Goal: Information Seeking & Learning: Get advice/opinions

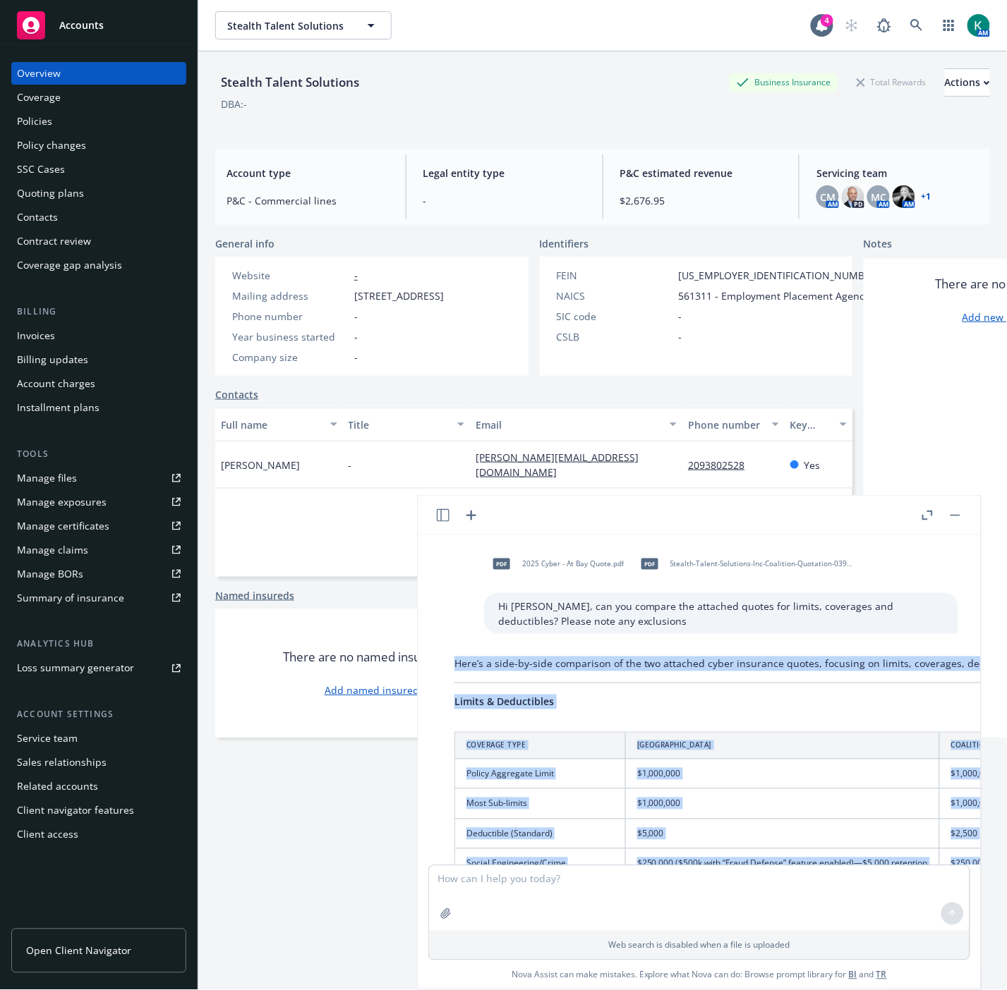
drag, startPoint x: 808, startPoint y: 790, endPoint x: 456, endPoint y: 661, distance: 374.9
copy div "Here’s a side-by-side comparison of the two attached cyber insurance quotes, fo…"
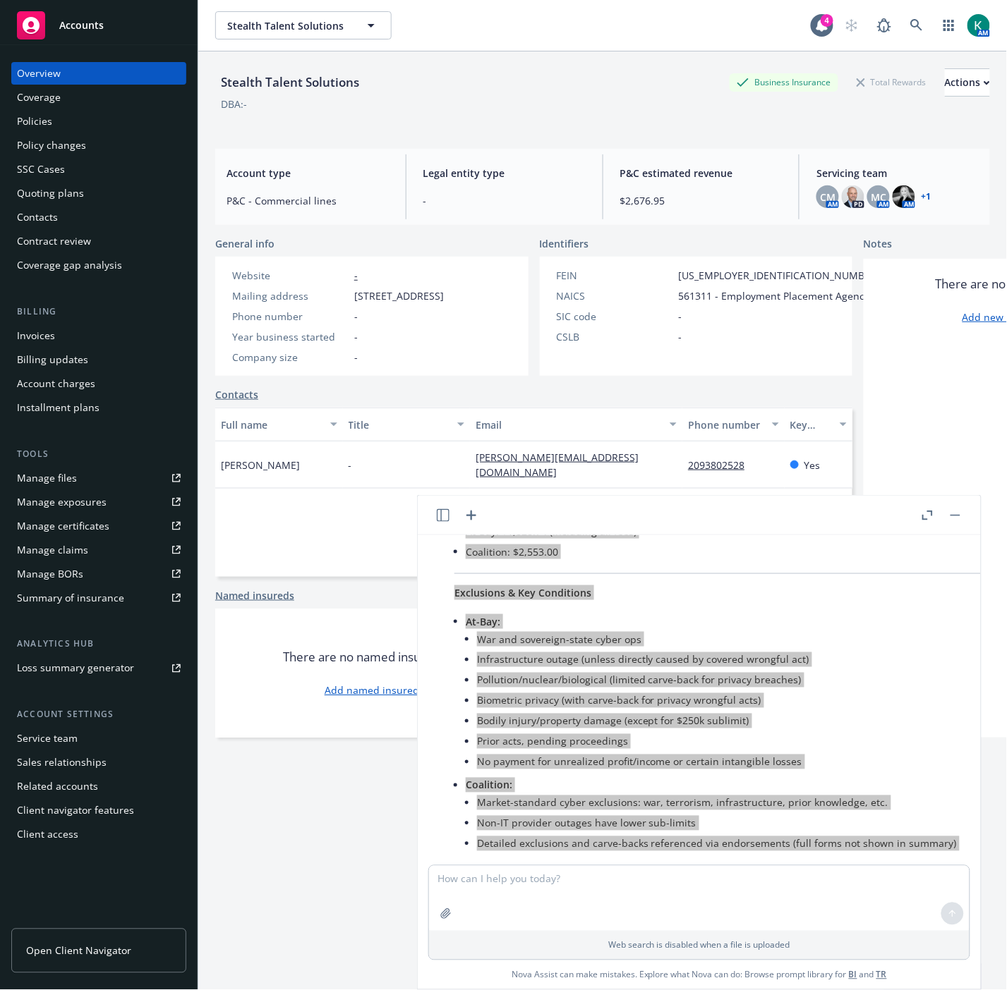
scroll to position [1073, 0]
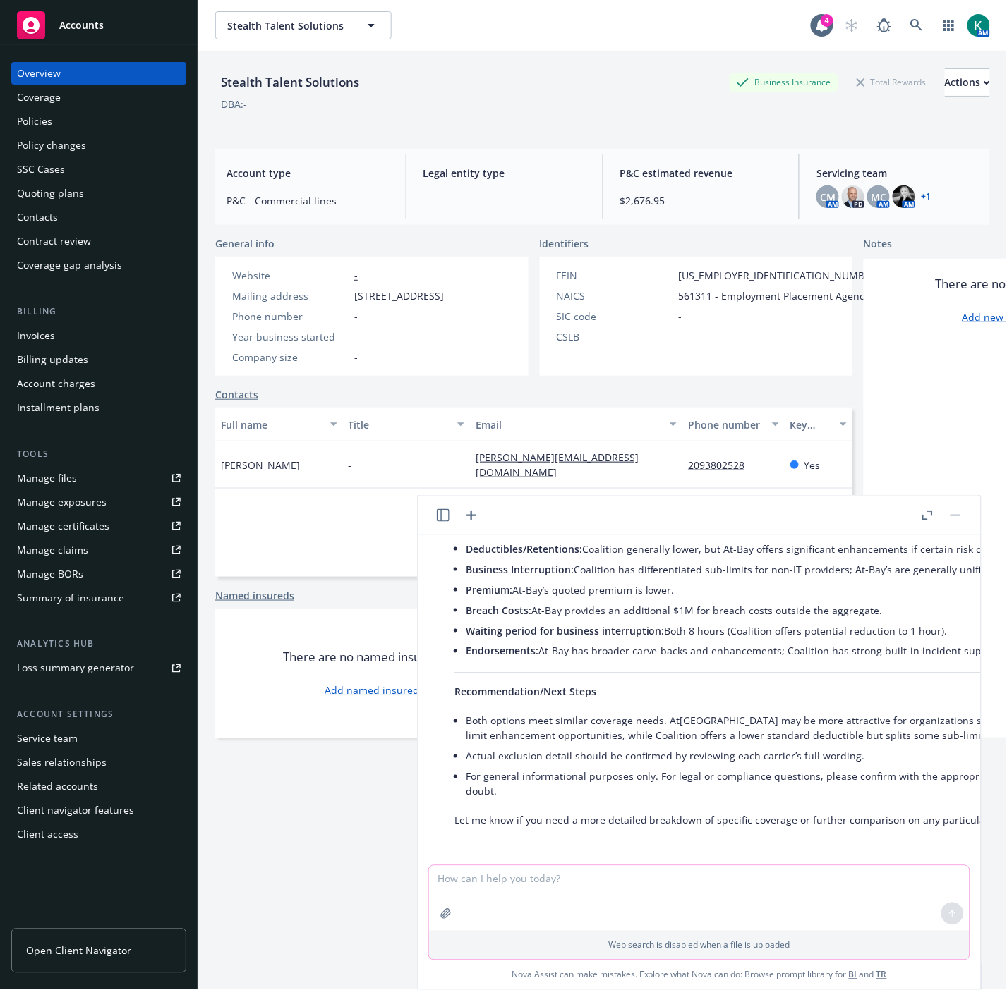
click at [566, 893] on textarea at bounding box center [699, 898] width 540 height 65
type textarea "Hi Nova, can you let me know if this quote has a WC exclusion or sub-limit for …"
click at [444, 913] on icon "button" at bounding box center [445, 913] width 9 height 9
drag, startPoint x: 940, startPoint y: 849, endPoint x: 828, endPoint y: 812, distance: 118.2
click at [947, 849] on icon at bounding box center [952, 848] width 10 height 10
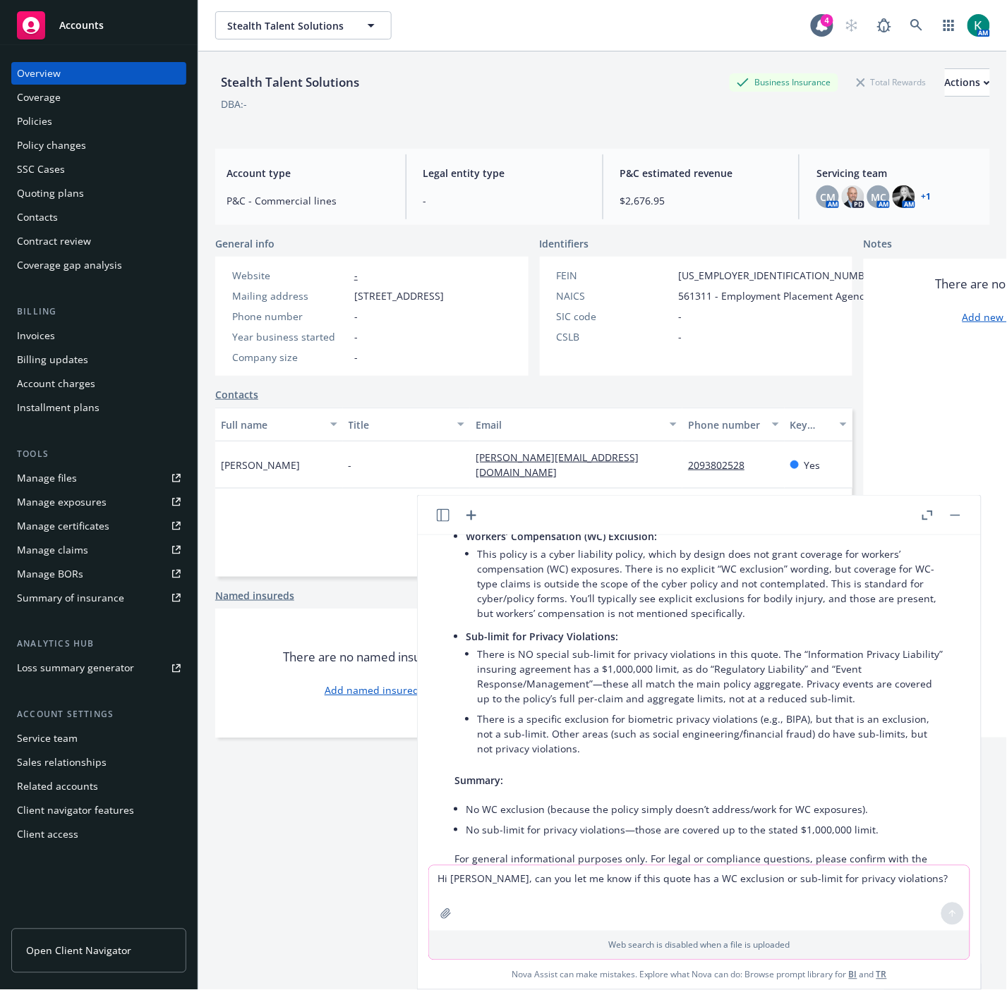
scroll to position [1455, 0]
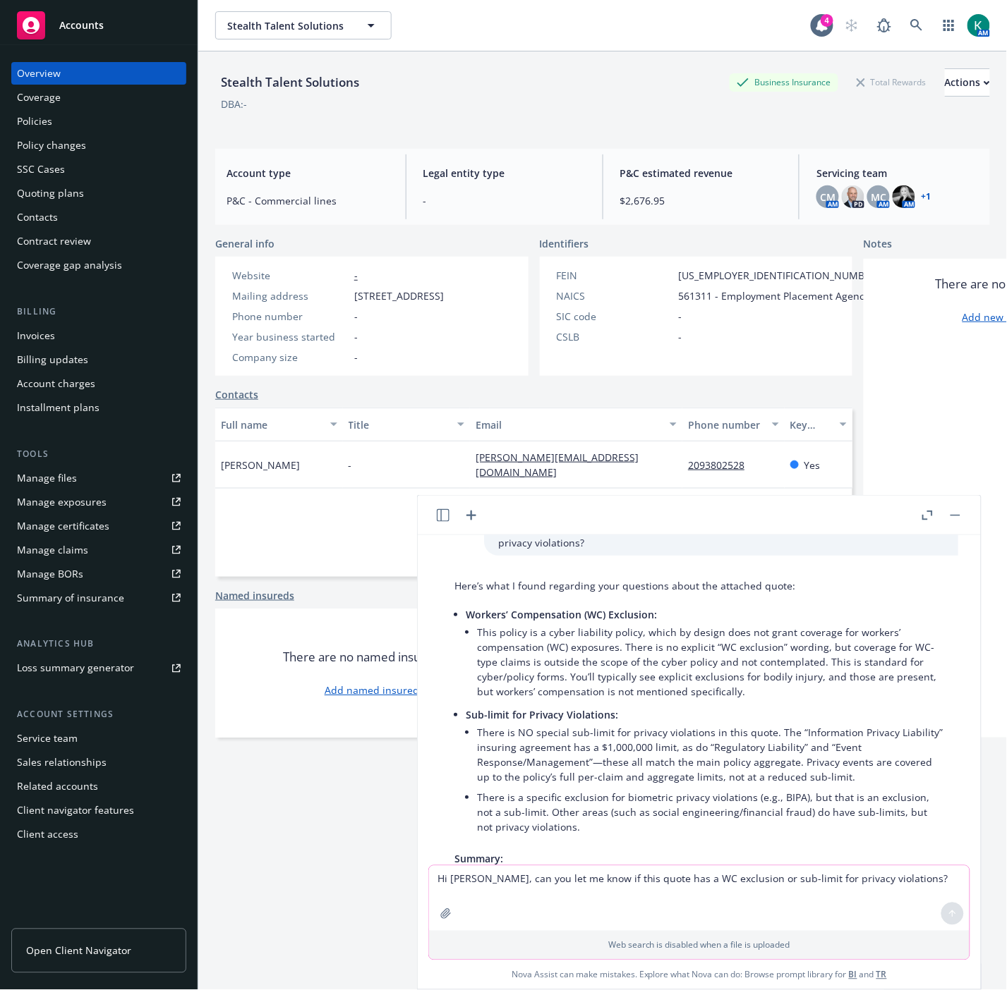
click at [207, 383] on div "Stealth Talent Solutions Business Insurance Total Rewards Actions DBA: - Accoun…" at bounding box center [602, 546] width 808 height 990
click at [79, 194] on div "Quoting plans" at bounding box center [50, 193] width 67 height 23
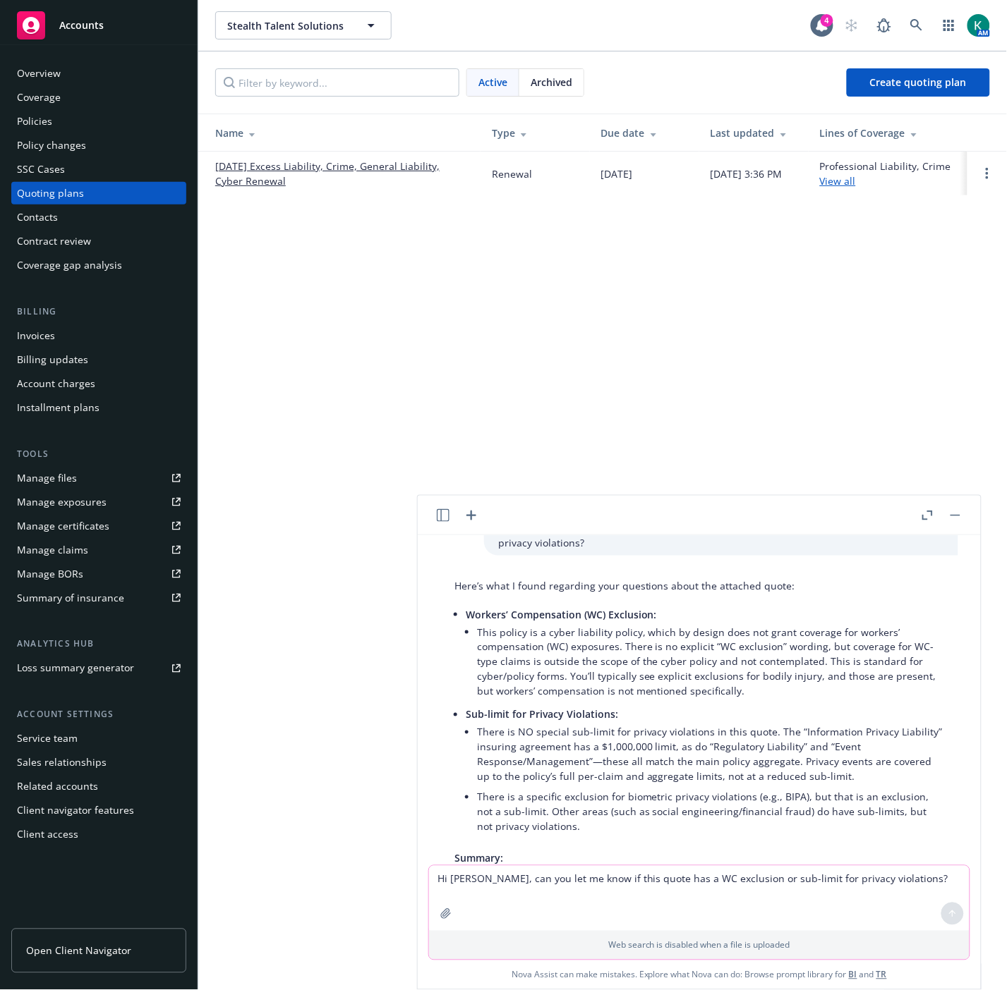
click at [957, 517] on button "button" at bounding box center [955, 515] width 17 height 17
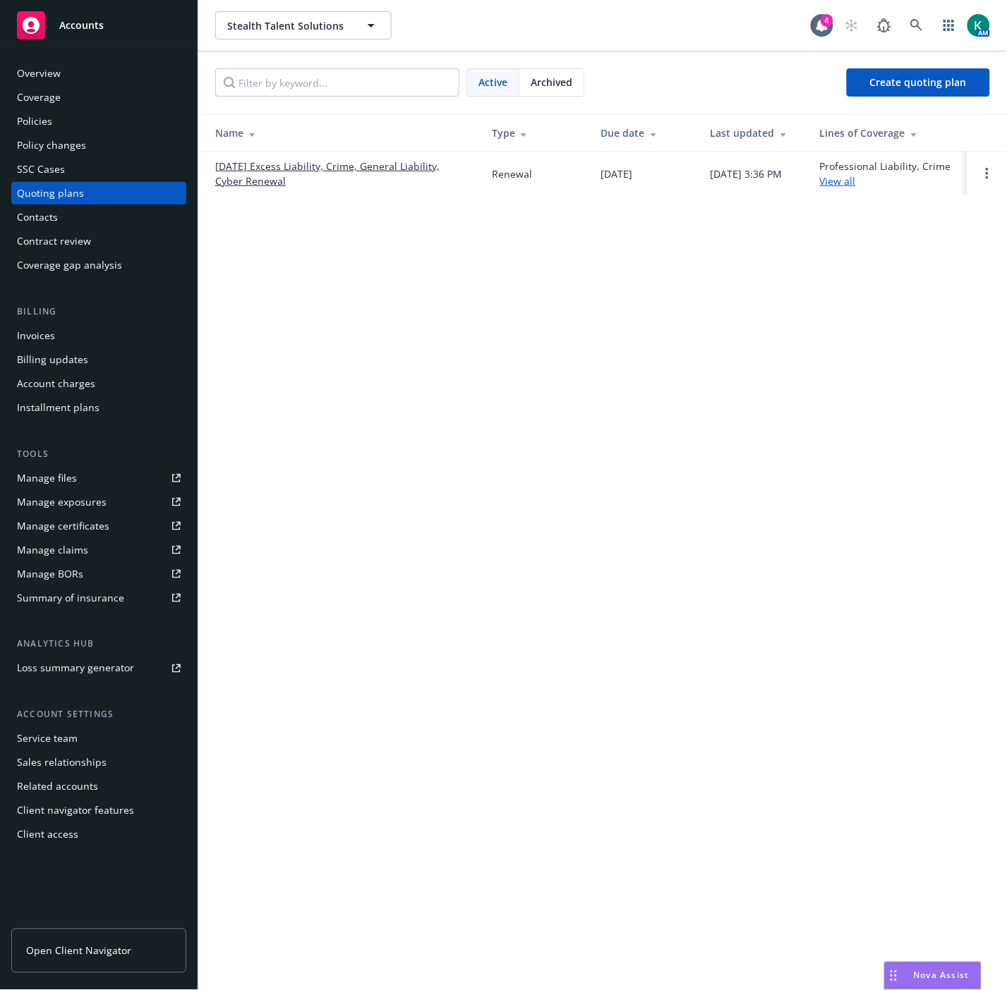
click at [337, 164] on link "09/03/25 Excess Liability, Crime, General Liability, Cyber Renewal" at bounding box center [342, 174] width 254 height 30
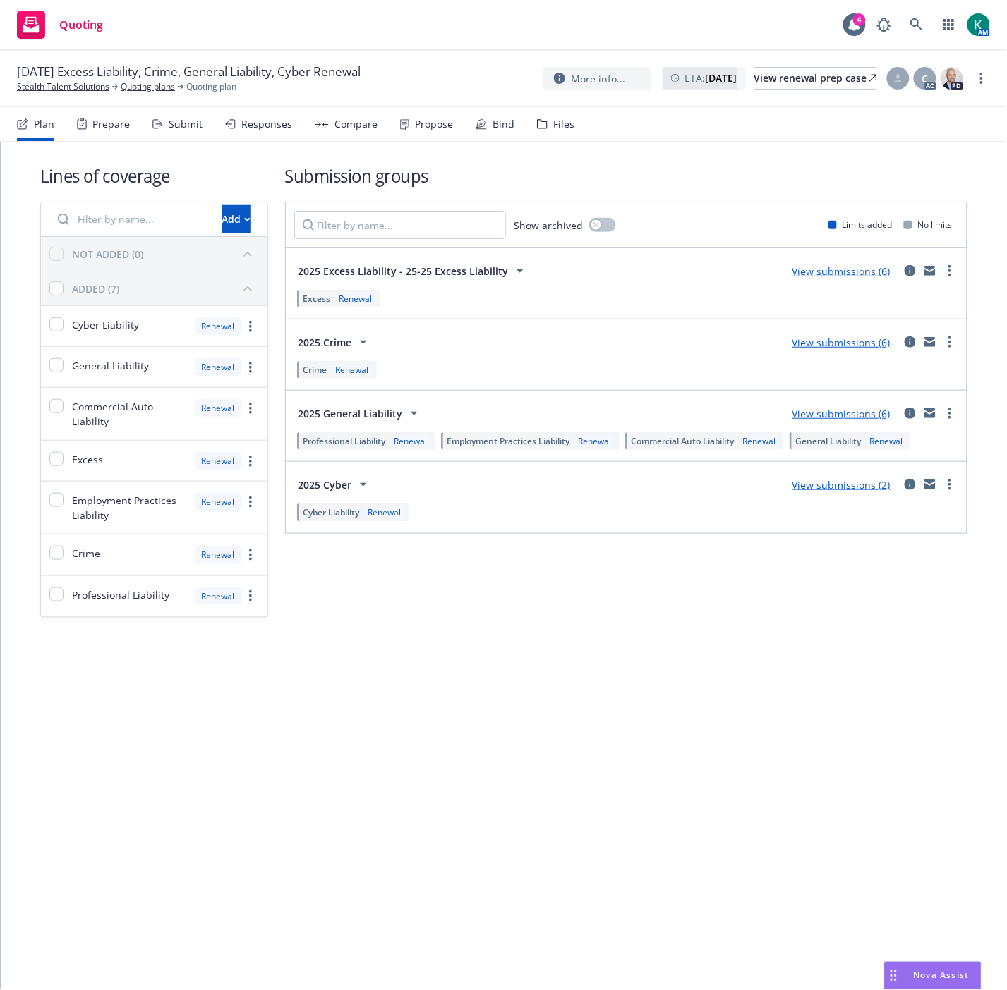
click at [329, 121] on div "Compare" at bounding box center [346, 124] width 63 height 34
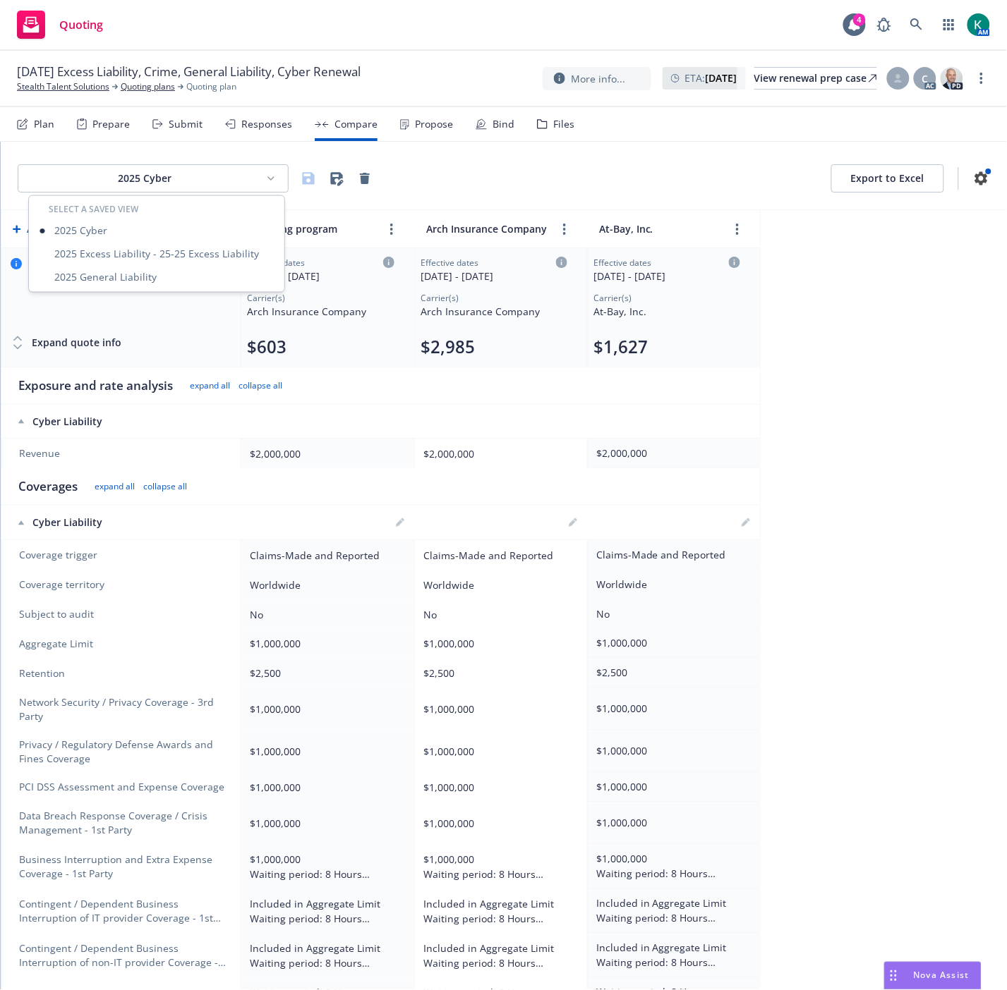
click at [259, 186] on html "Quoting 4 AM 09/03/25 Excess Liability, Crime, General Liability, Cyber Renewal…" at bounding box center [503, 495] width 1007 height 990
click at [155, 286] on div "2025 General Liability" at bounding box center [157, 277] width 250 height 23
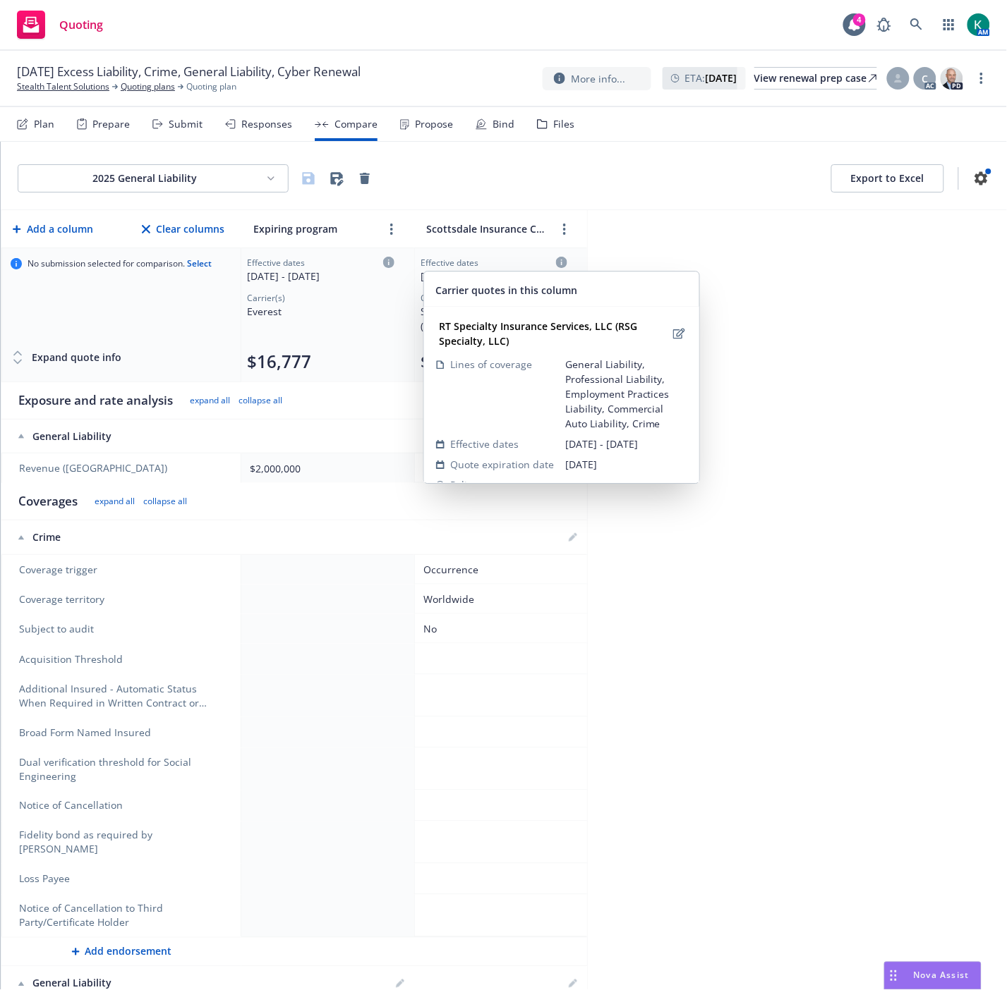
click at [557, 257] on icon at bounding box center [561, 262] width 11 height 11
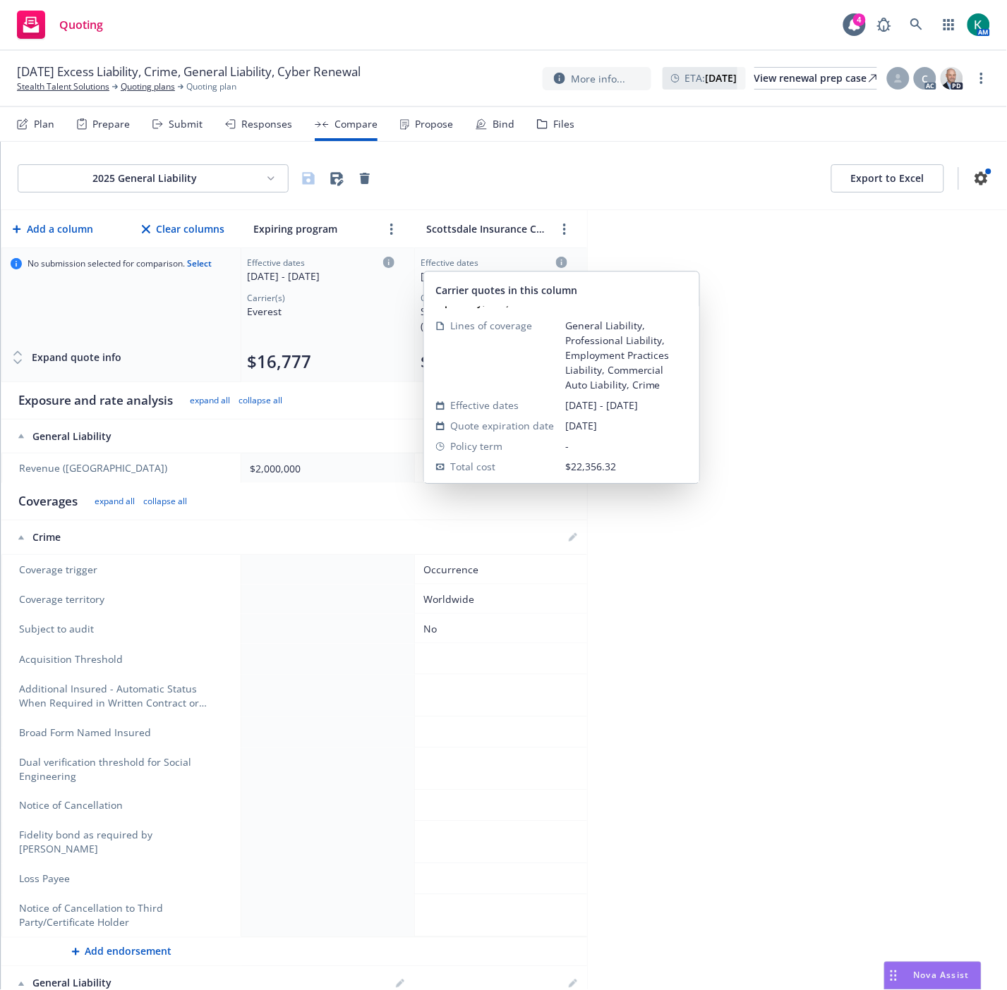
scroll to position [60, 0]
click at [845, 397] on div "2025 General Liability Export to Excel Add a column Clear columns Expiring prog…" at bounding box center [504, 566] width 1006 height 849
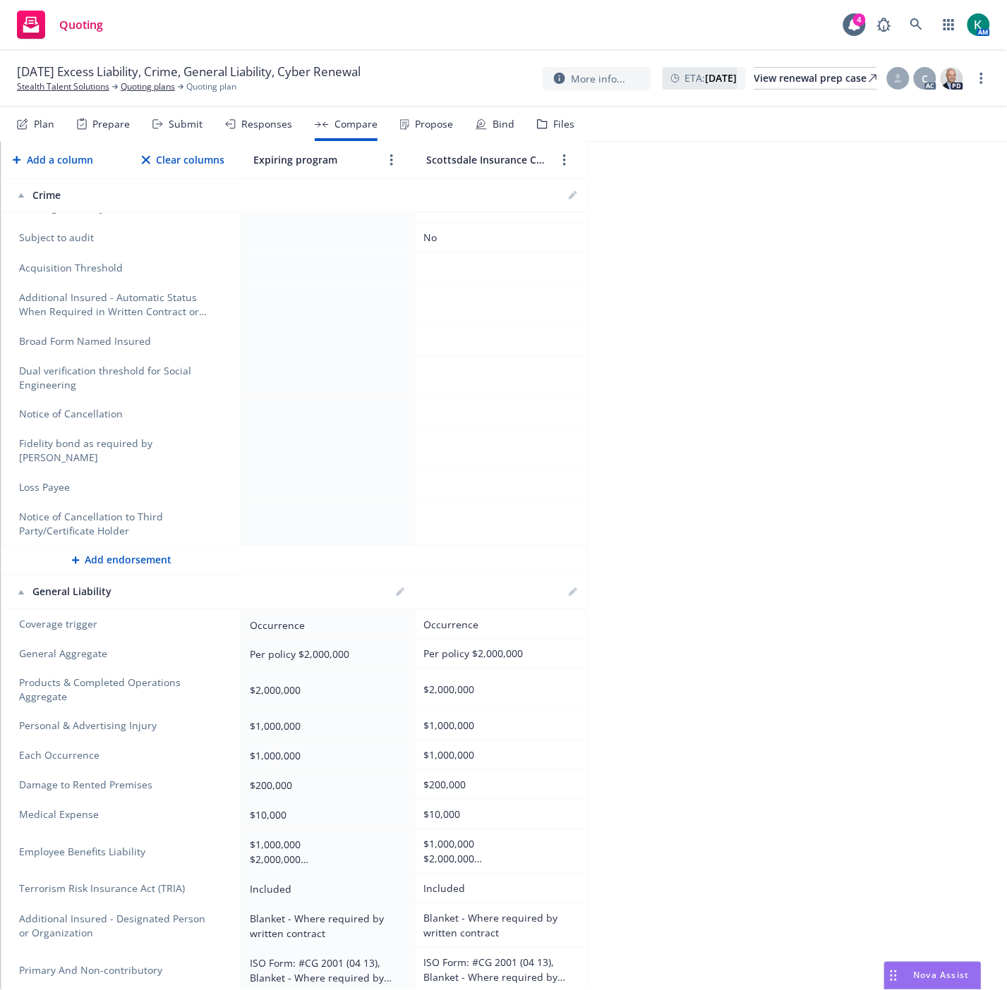
scroll to position [0, 0]
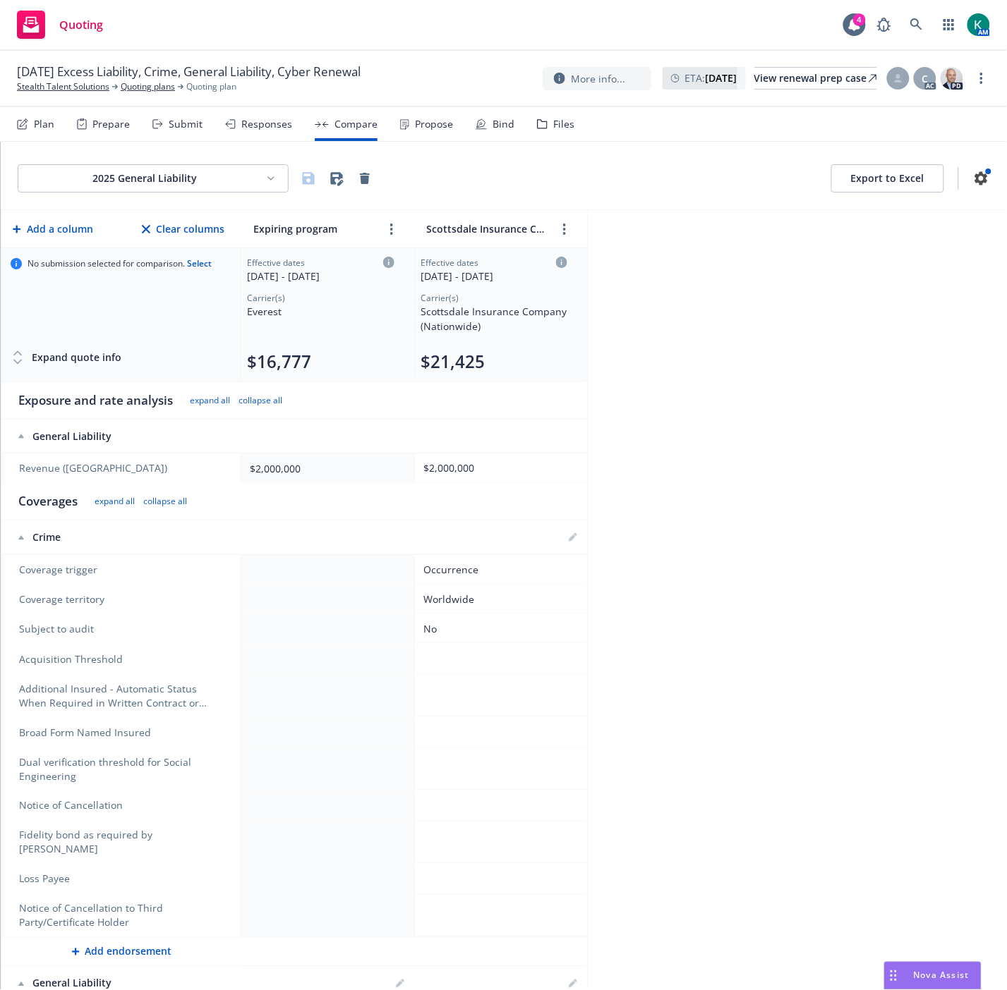
click at [569, 121] on nav "Plan Prepare Submit Responses Compare Propose Bind Files" at bounding box center [503, 124] width 973 height 34
click at [256, 123] on div "Responses" at bounding box center [266, 124] width 51 height 11
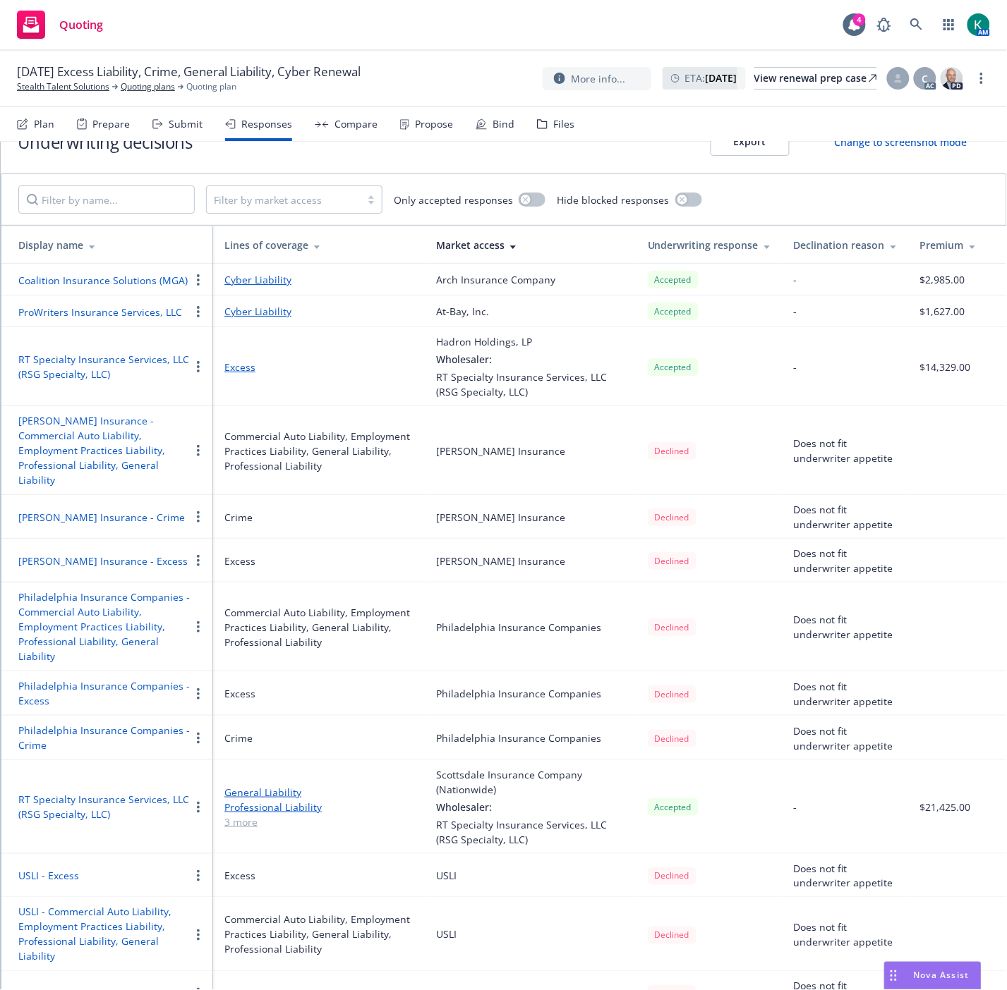
scroll to position [56, 0]
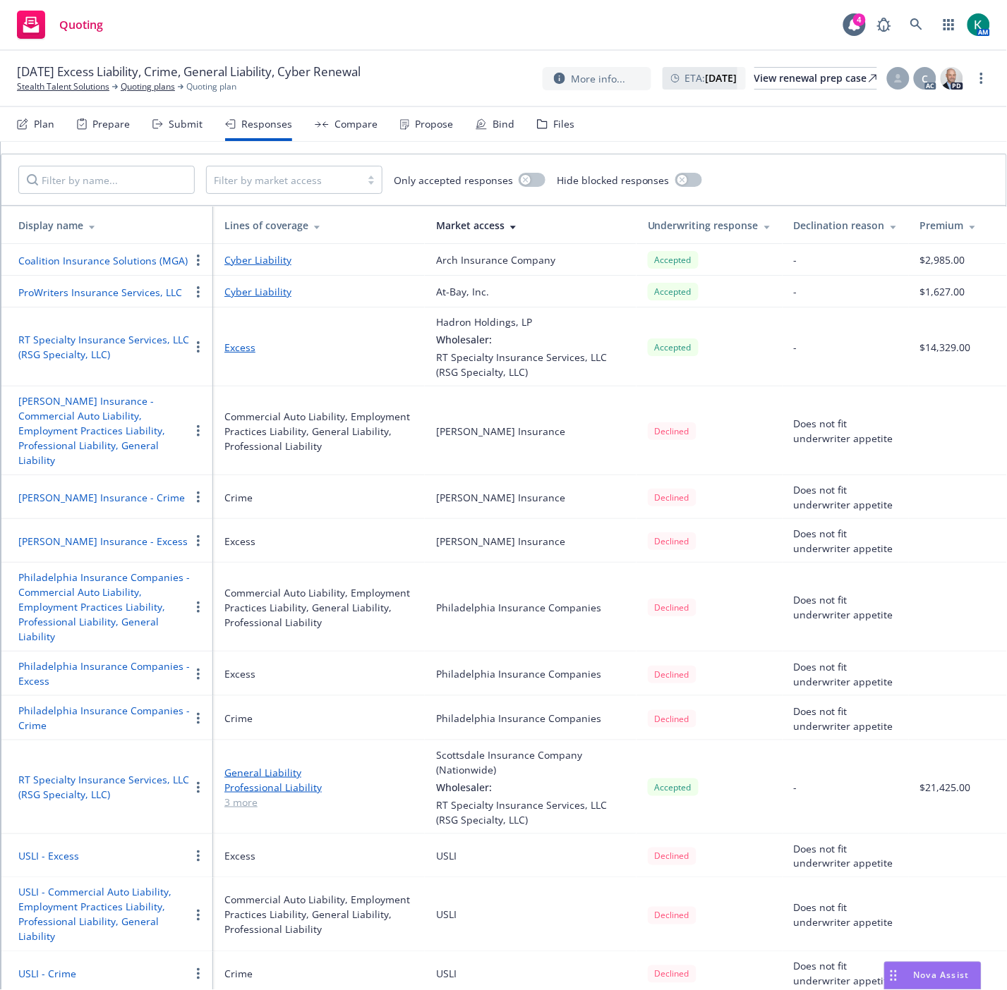
click at [163, 772] on button "RT Specialty Insurance Services, LLC (RSG Specialty, LLC)" at bounding box center [103, 787] width 171 height 30
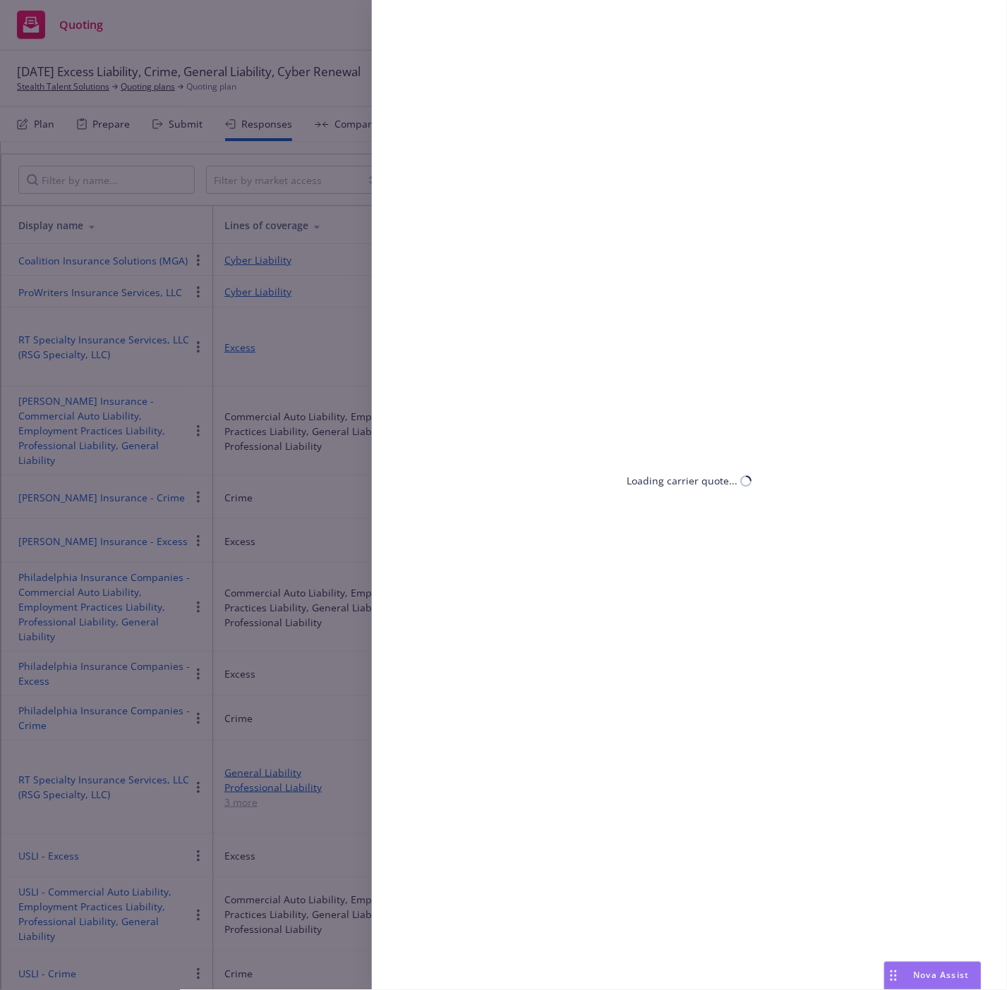
select select "CA"
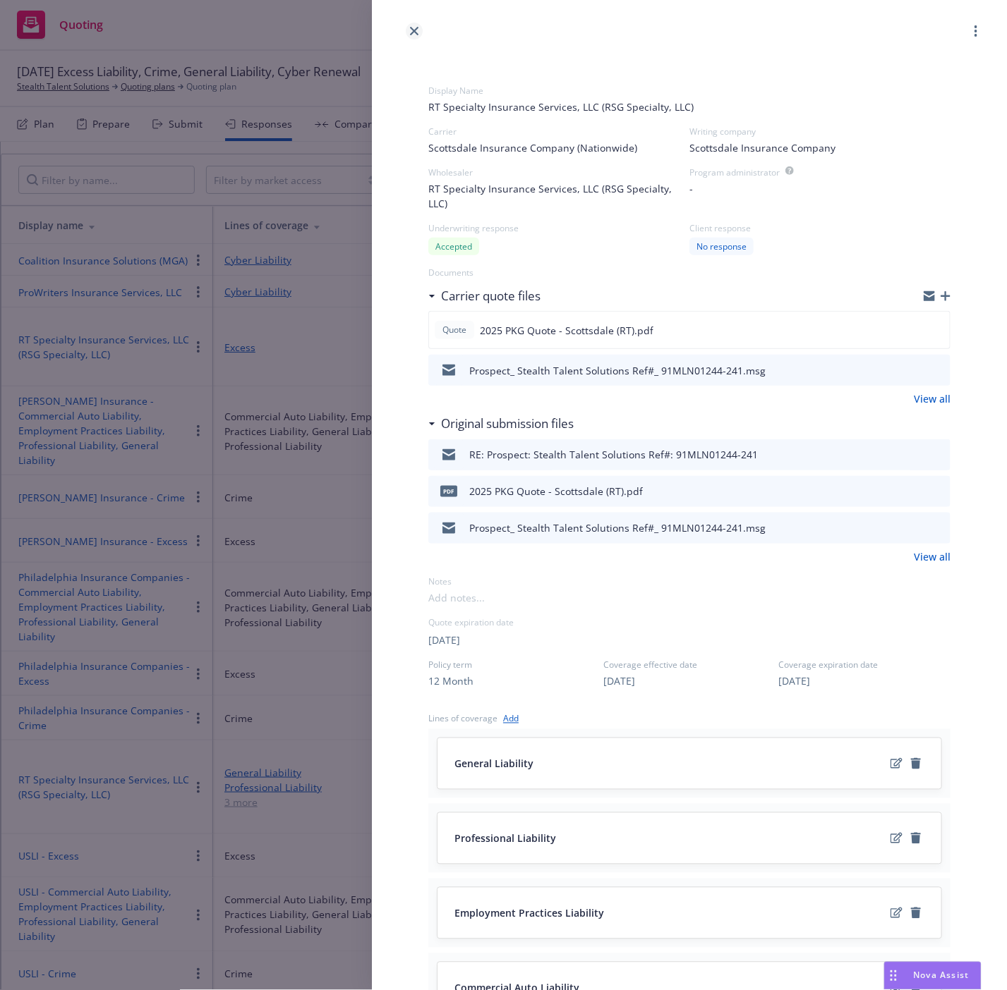
click at [408, 29] on link "close" at bounding box center [414, 31] width 17 height 17
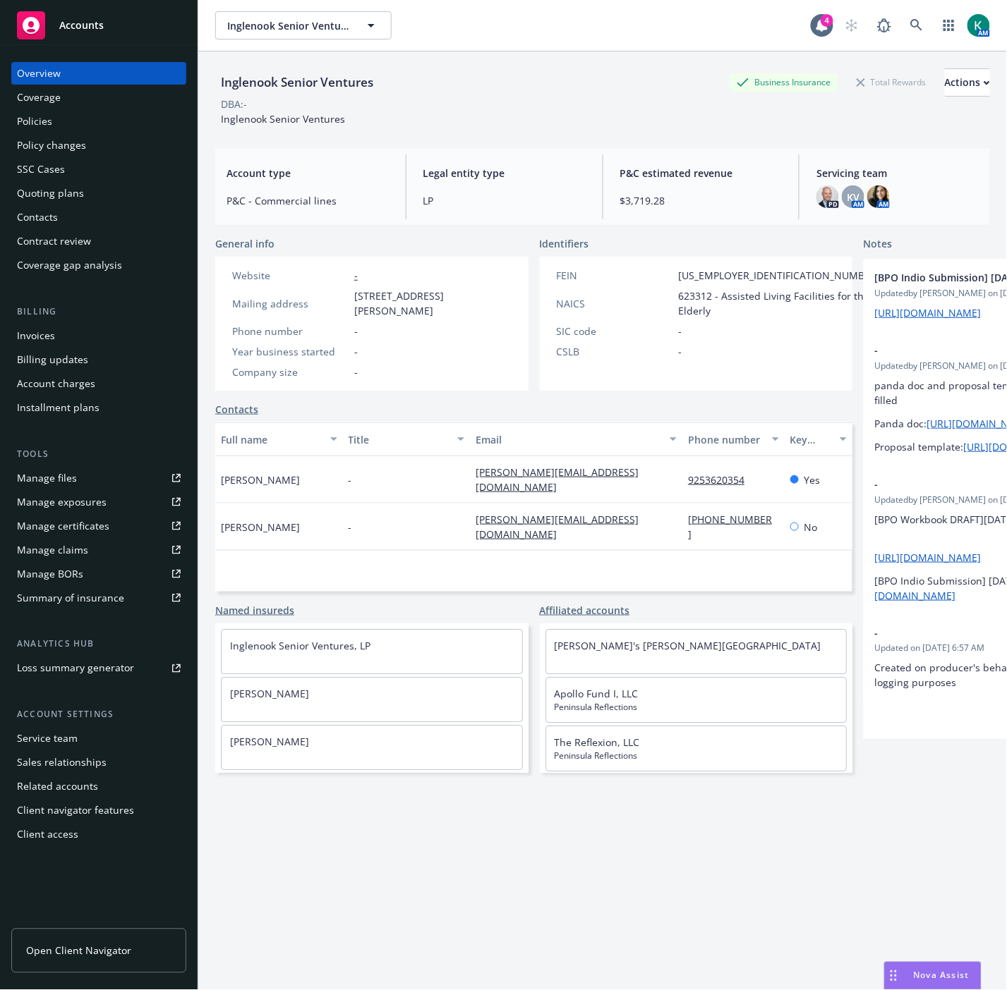
click at [944, 974] on span "Nova Assist" at bounding box center [942, 976] width 56 height 12
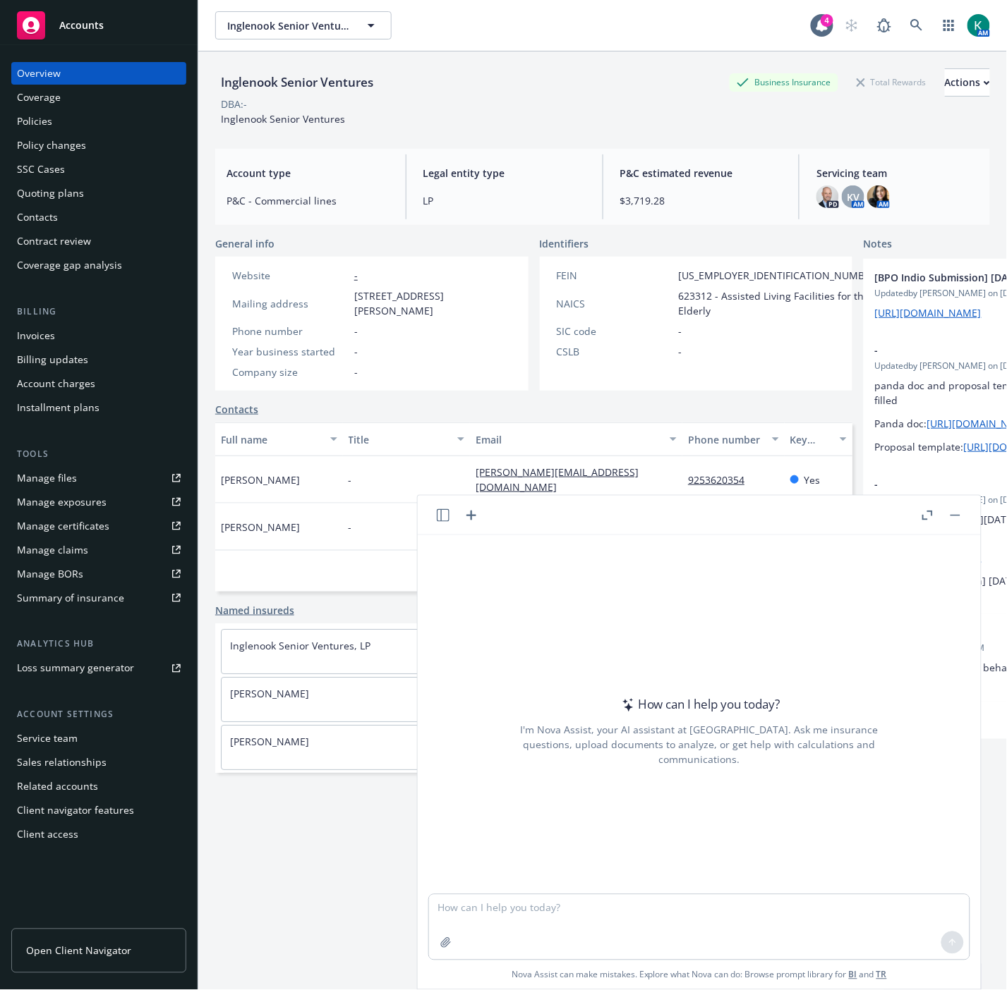
click at [884, 962] on button "Nova Assist" at bounding box center [932, 976] width 97 height 28
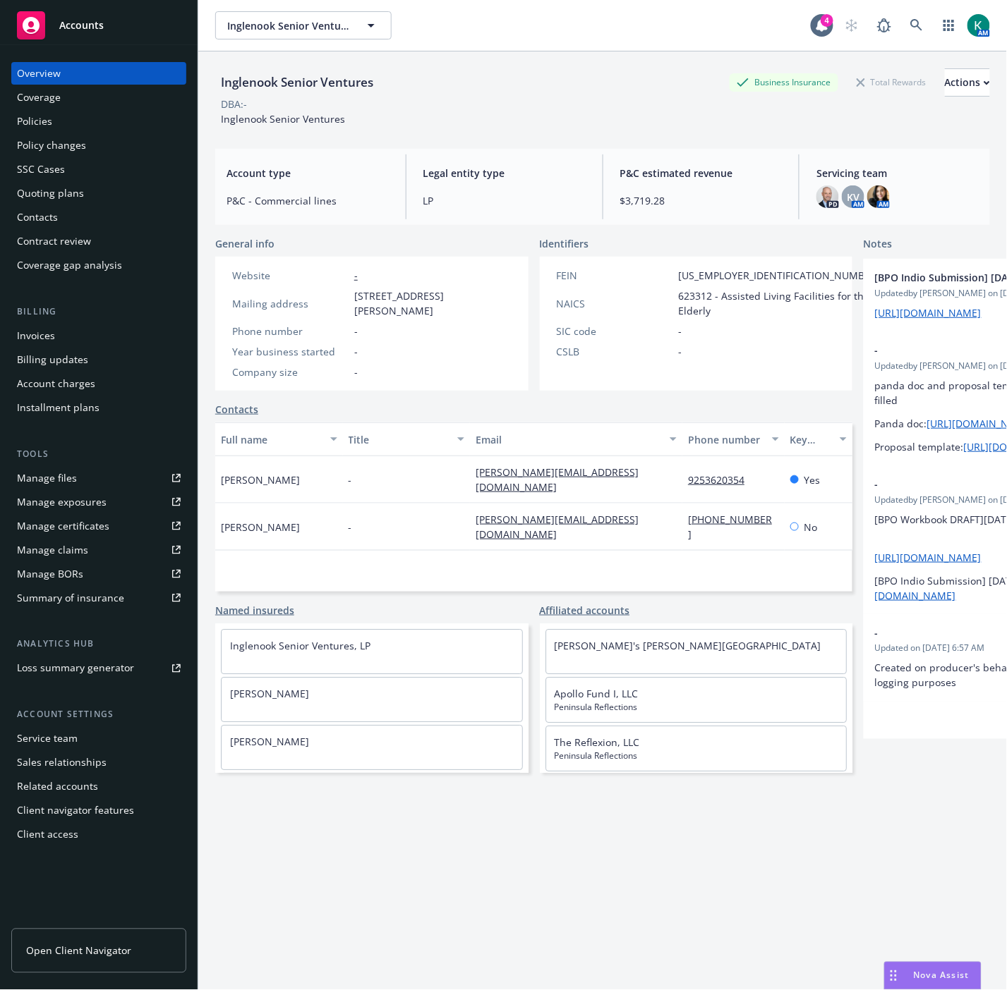
click at [920, 976] on span "Nova Assist" at bounding box center [942, 976] width 56 height 12
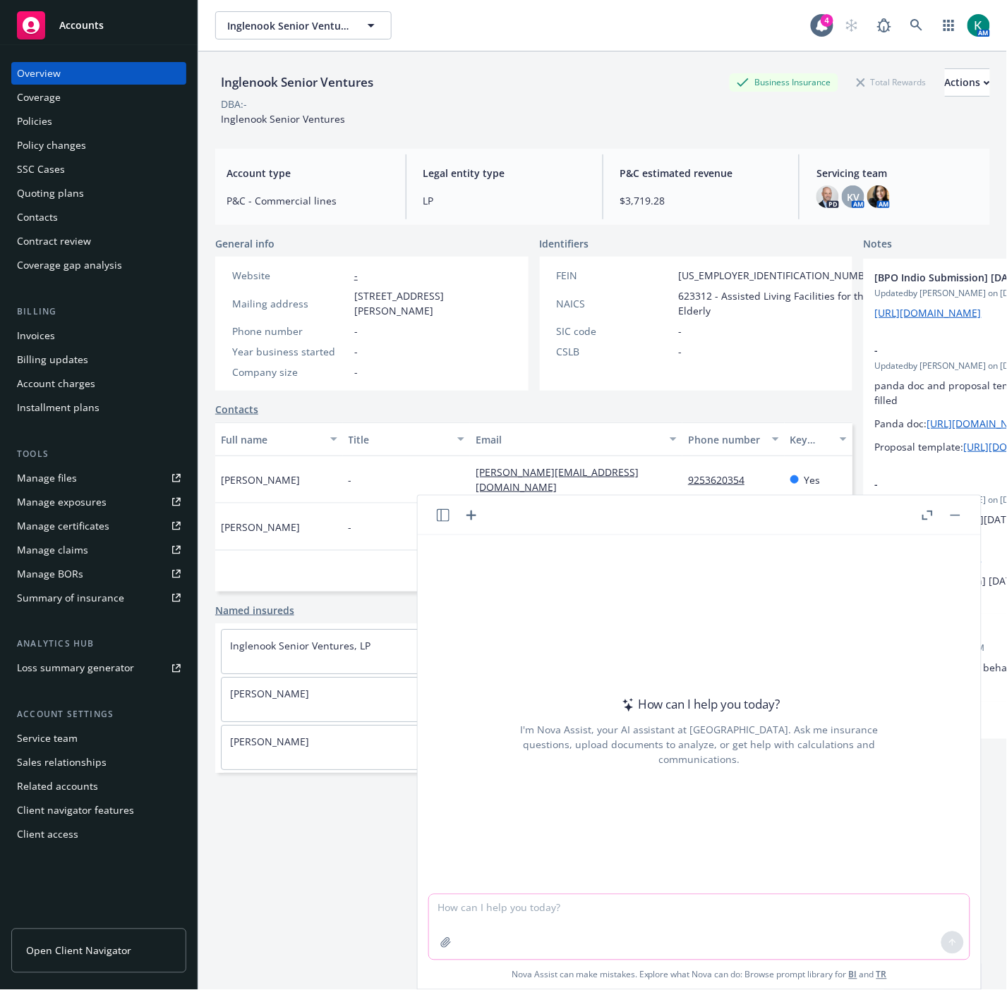
click at [678, 905] on textarea at bounding box center [699, 927] width 540 height 65
type textarea "Hi Nova, can you review this policy and let me know if it is basic or special f…"
click at [447, 942] on button "button" at bounding box center [446, 943] width 23 height 23
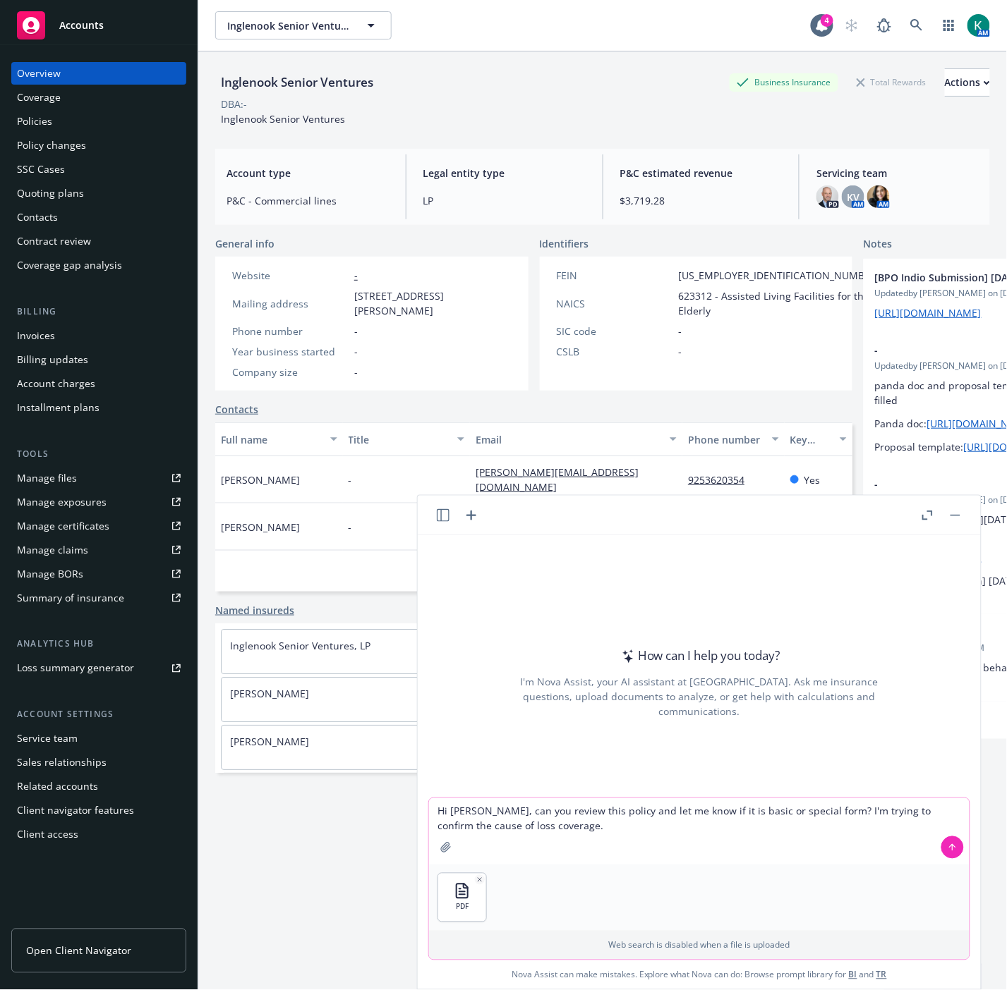
click at [949, 851] on icon at bounding box center [952, 848] width 10 height 10
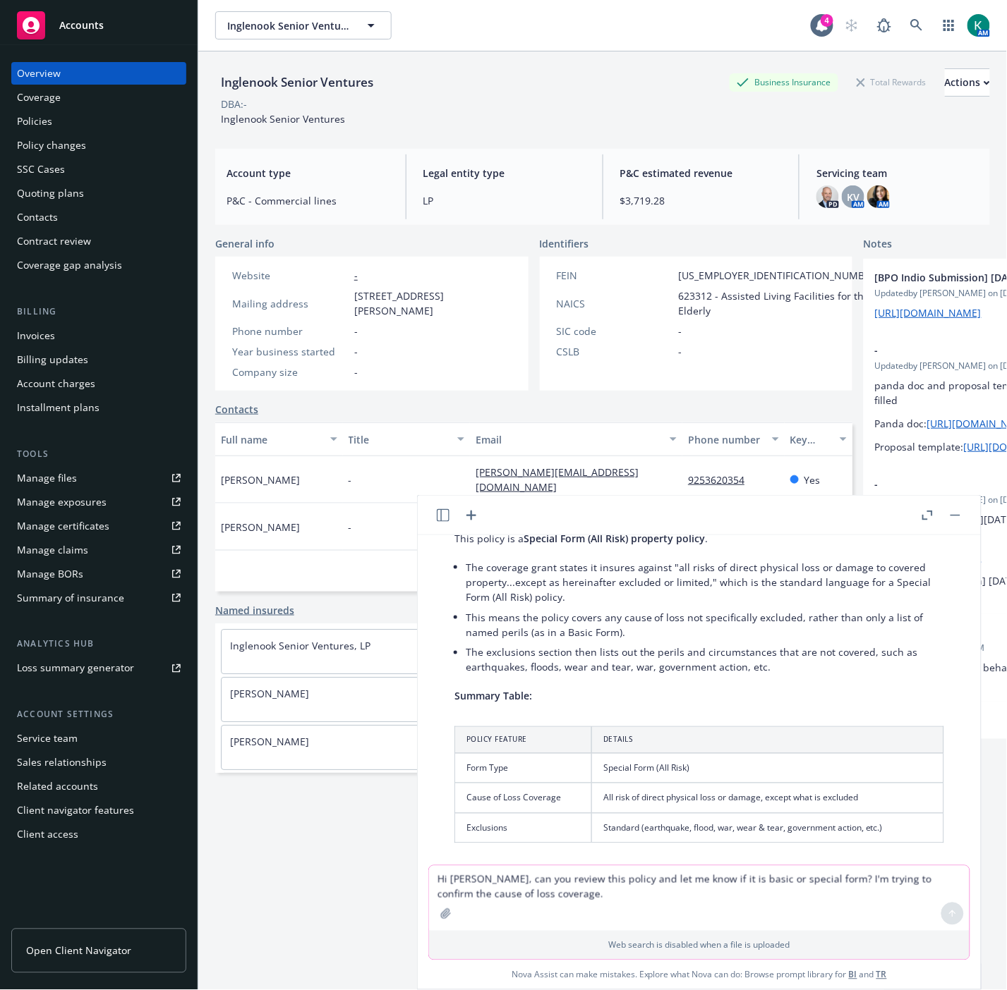
scroll to position [273, 0]
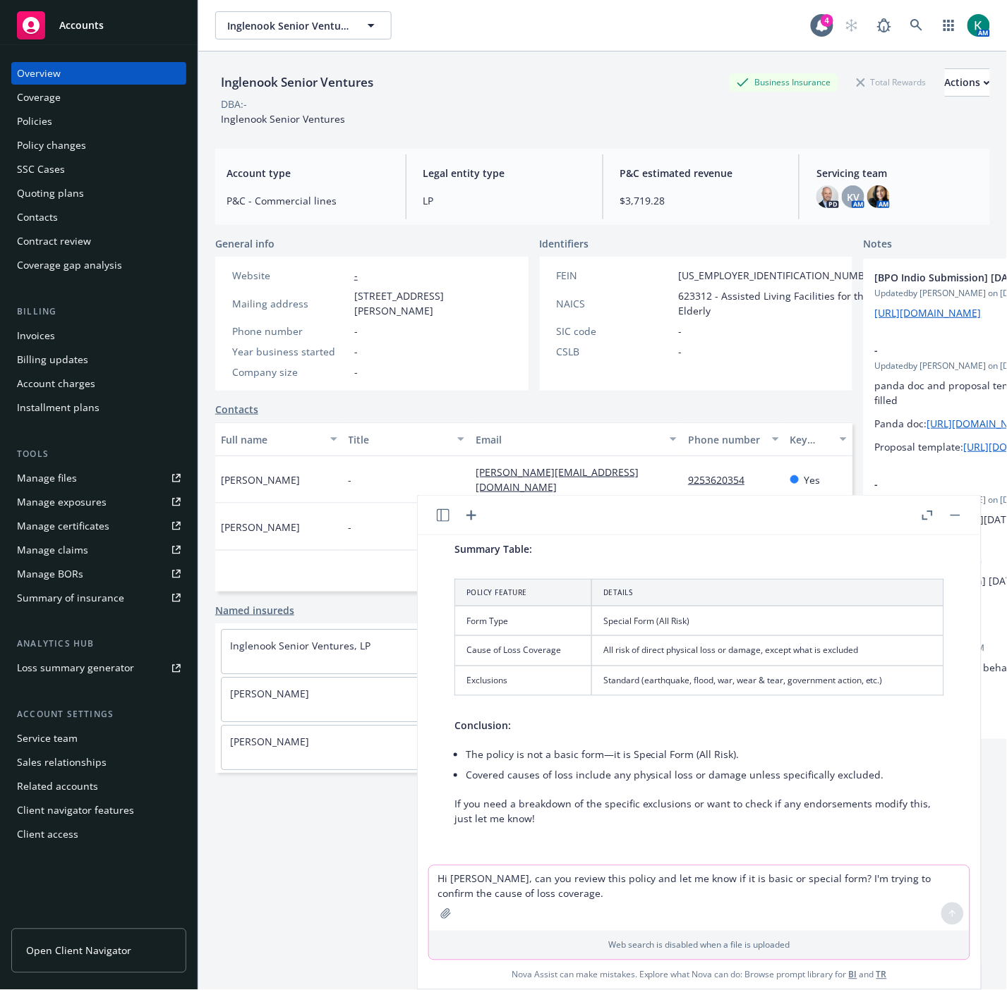
click at [595, 871] on textarea "Hi Nova, can you review this policy and let me know if it is basic or special f…" at bounding box center [699, 898] width 540 height 65
type textarea "Can you show me where in the policy it states this?"
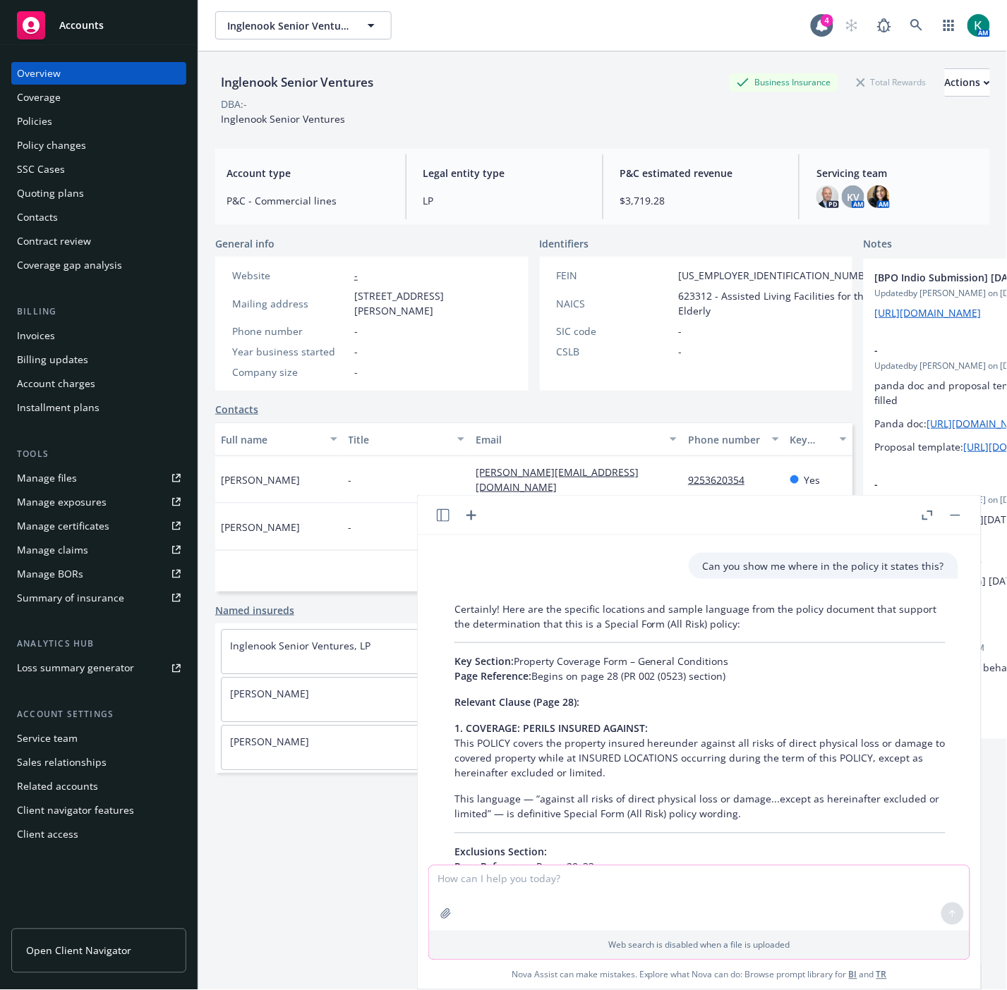
scroll to position [883, 0]
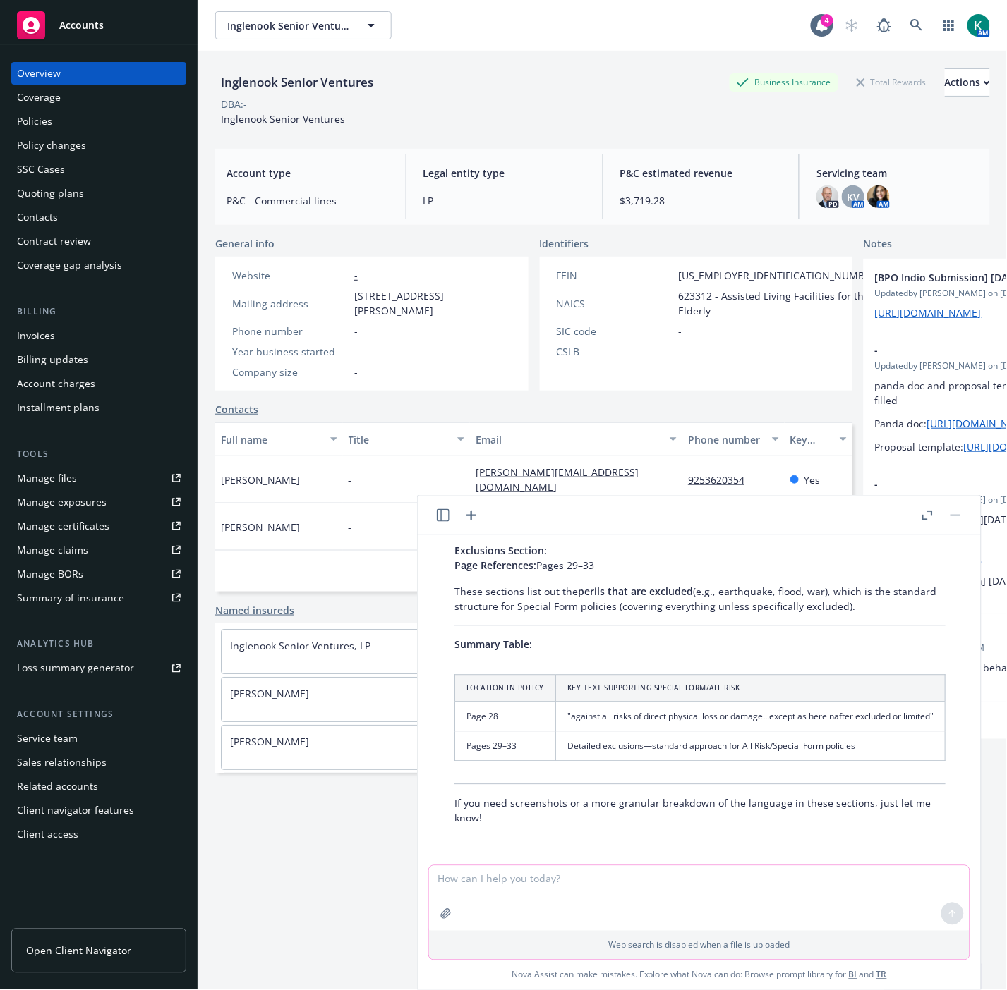
click at [506, 880] on textarea at bounding box center [699, 898] width 540 height 65
type textarea "Thanks, Nova! Can you describe the difference between special form and basic fo…"
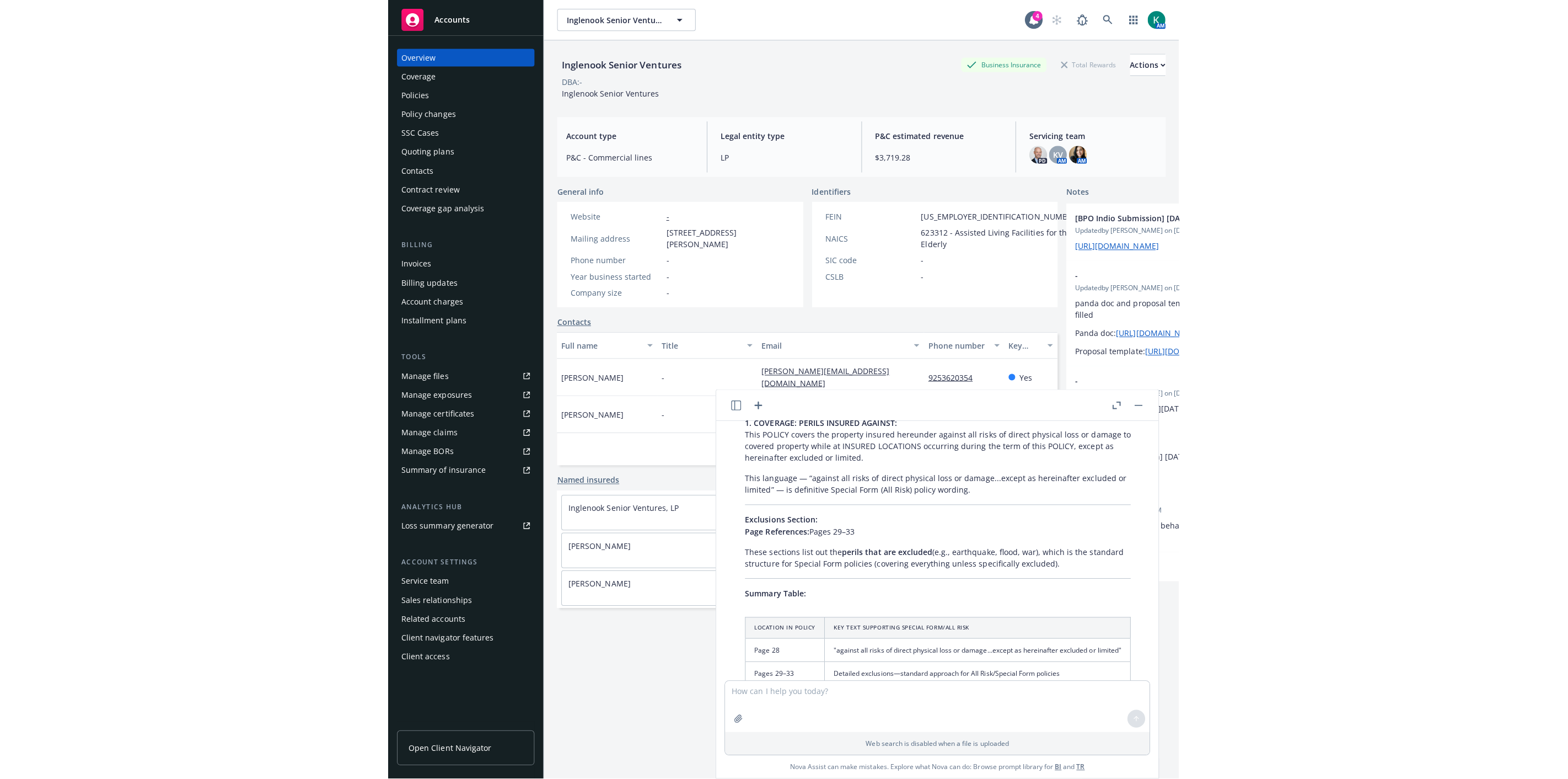
scroll to position [533, 0]
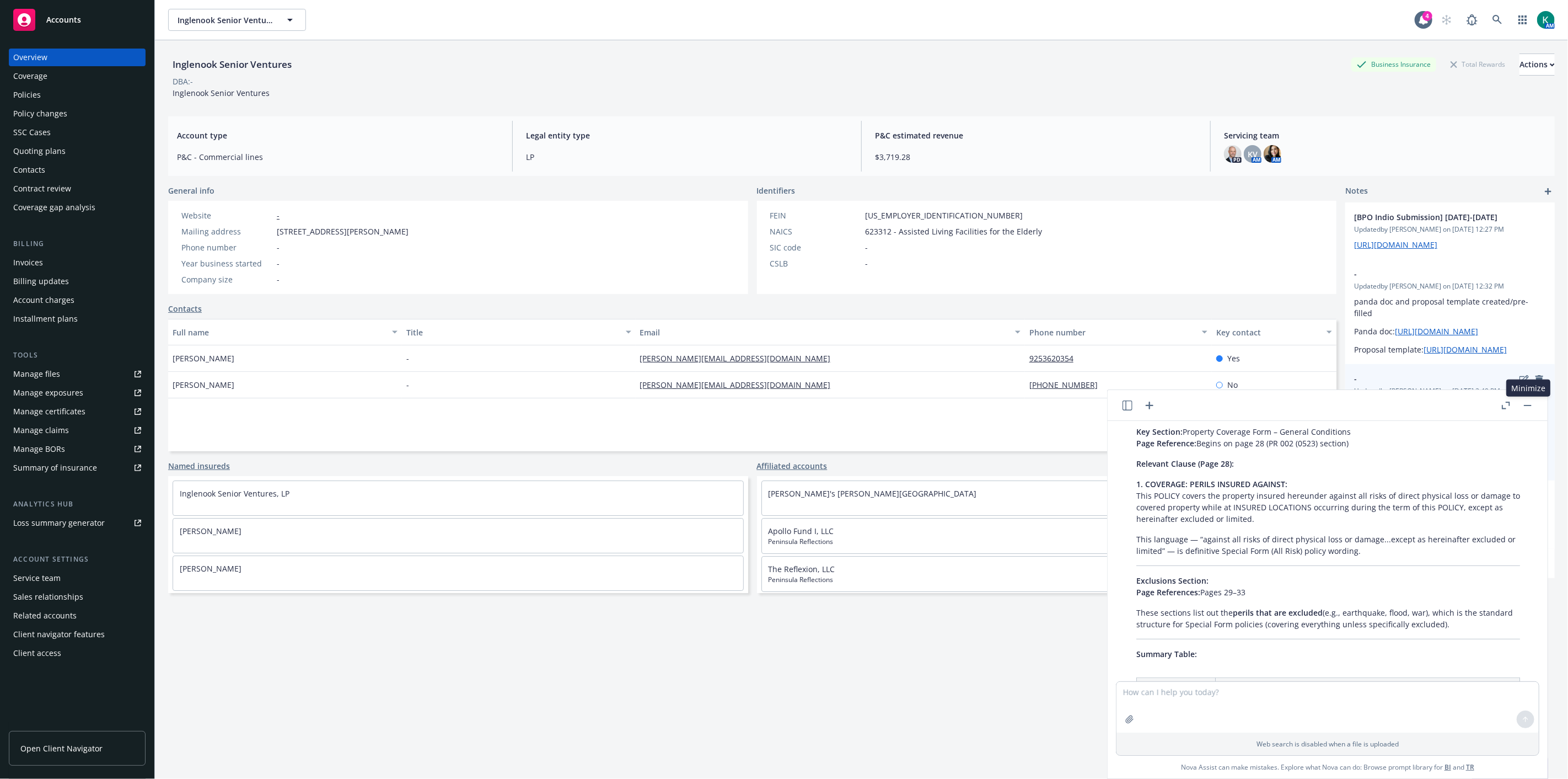
click at [786, 407] on button "button" at bounding box center [1527, 405] width 13 height 13
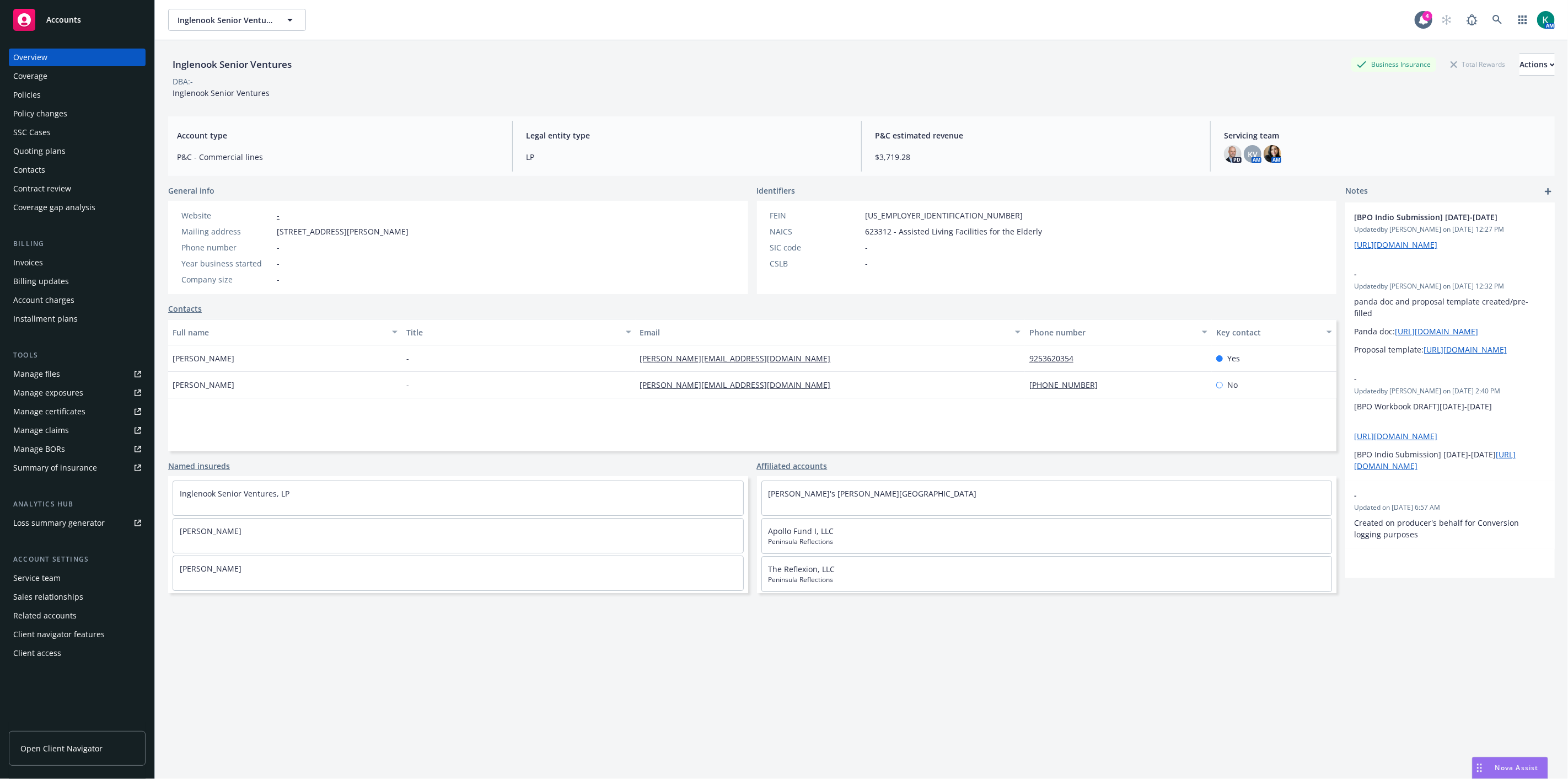
click at [41, 92] on div "Policies" at bounding box center [77, 95] width 128 height 18
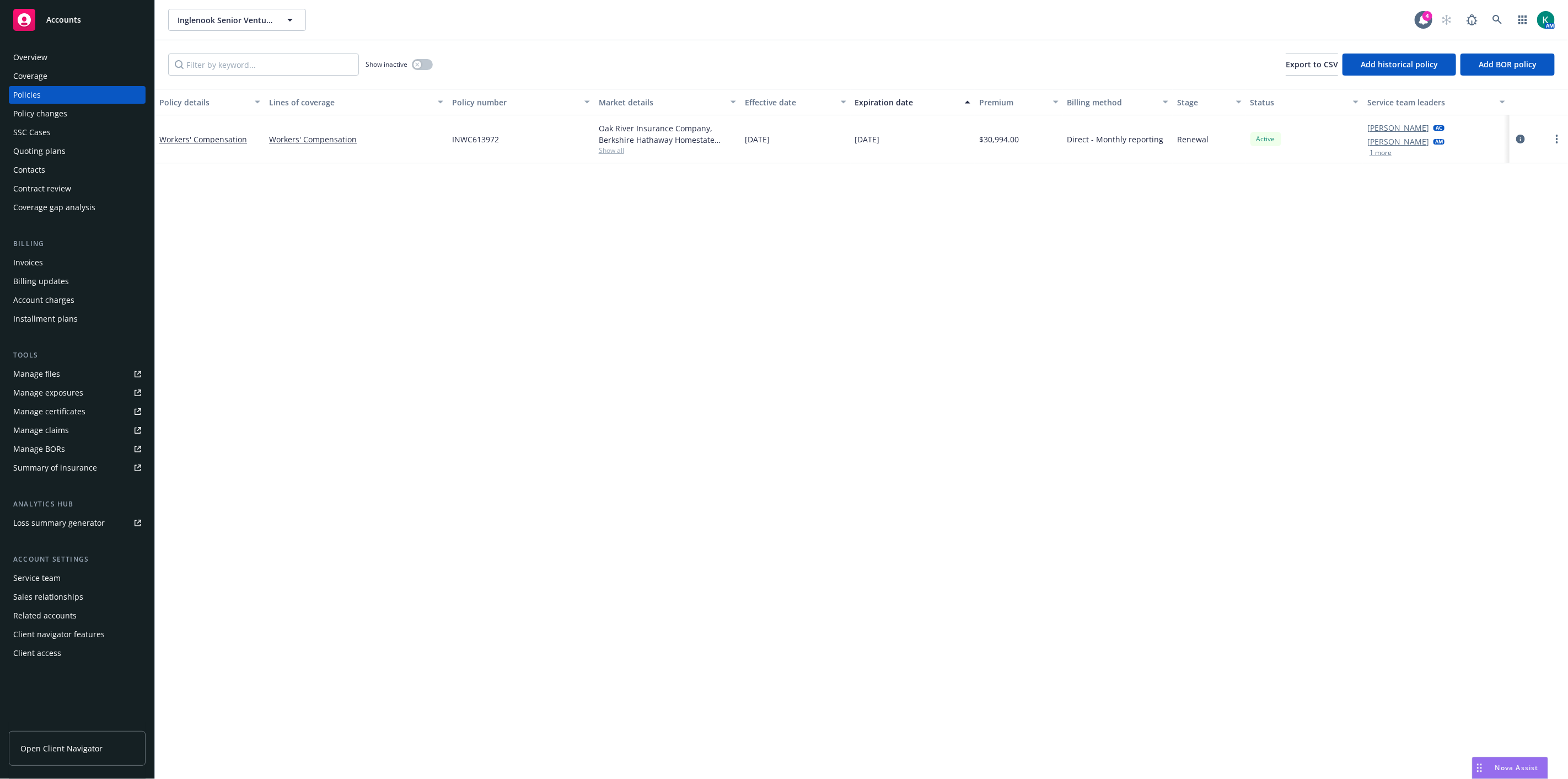
click at [44, 59] on div "Overview" at bounding box center [30, 57] width 34 height 18
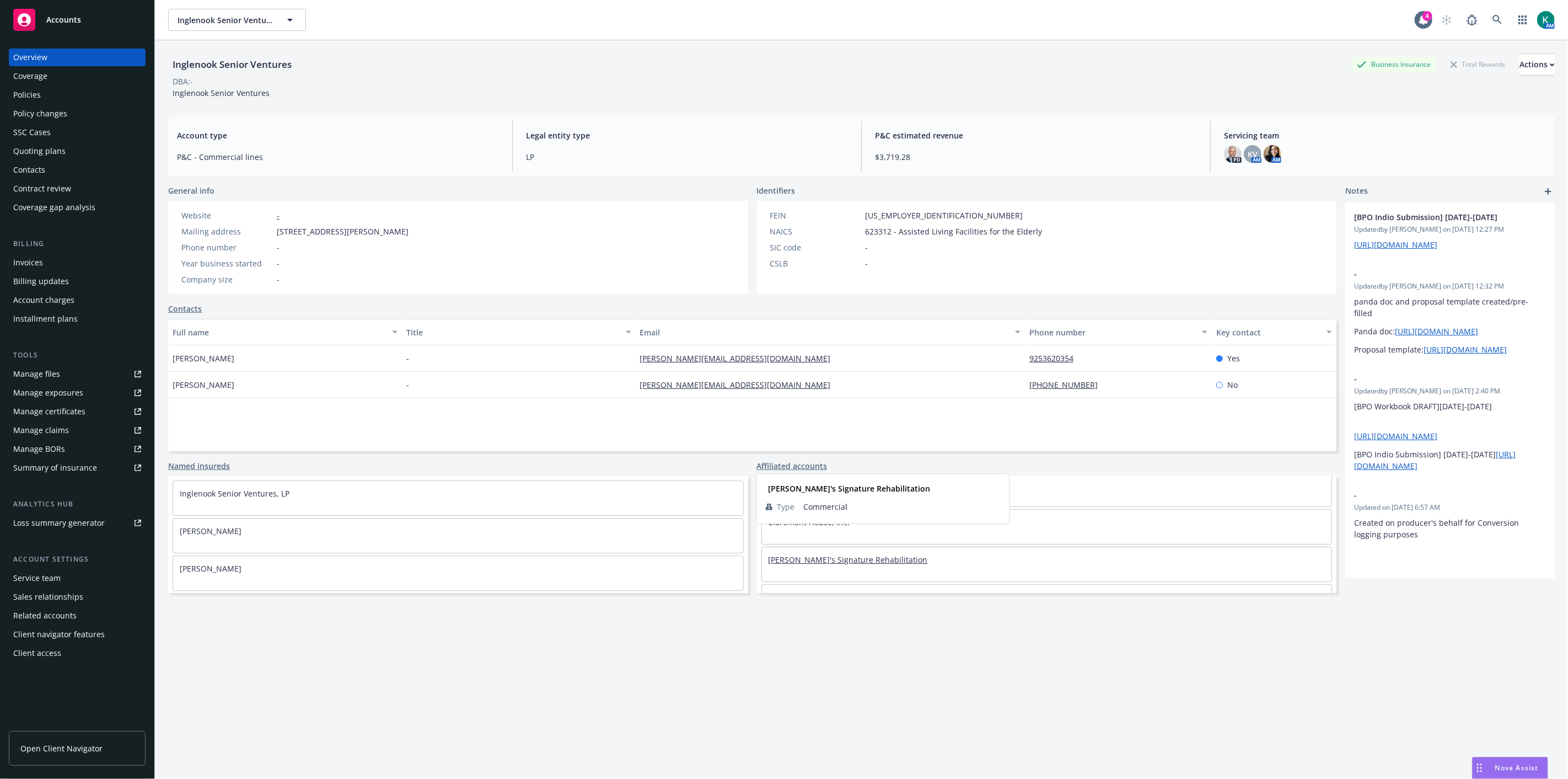
scroll to position [153, 0]
click at [786, 567] on link "Claremont Retirement Management Services, Inc." at bounding box center [860, 566] width 184 height 10
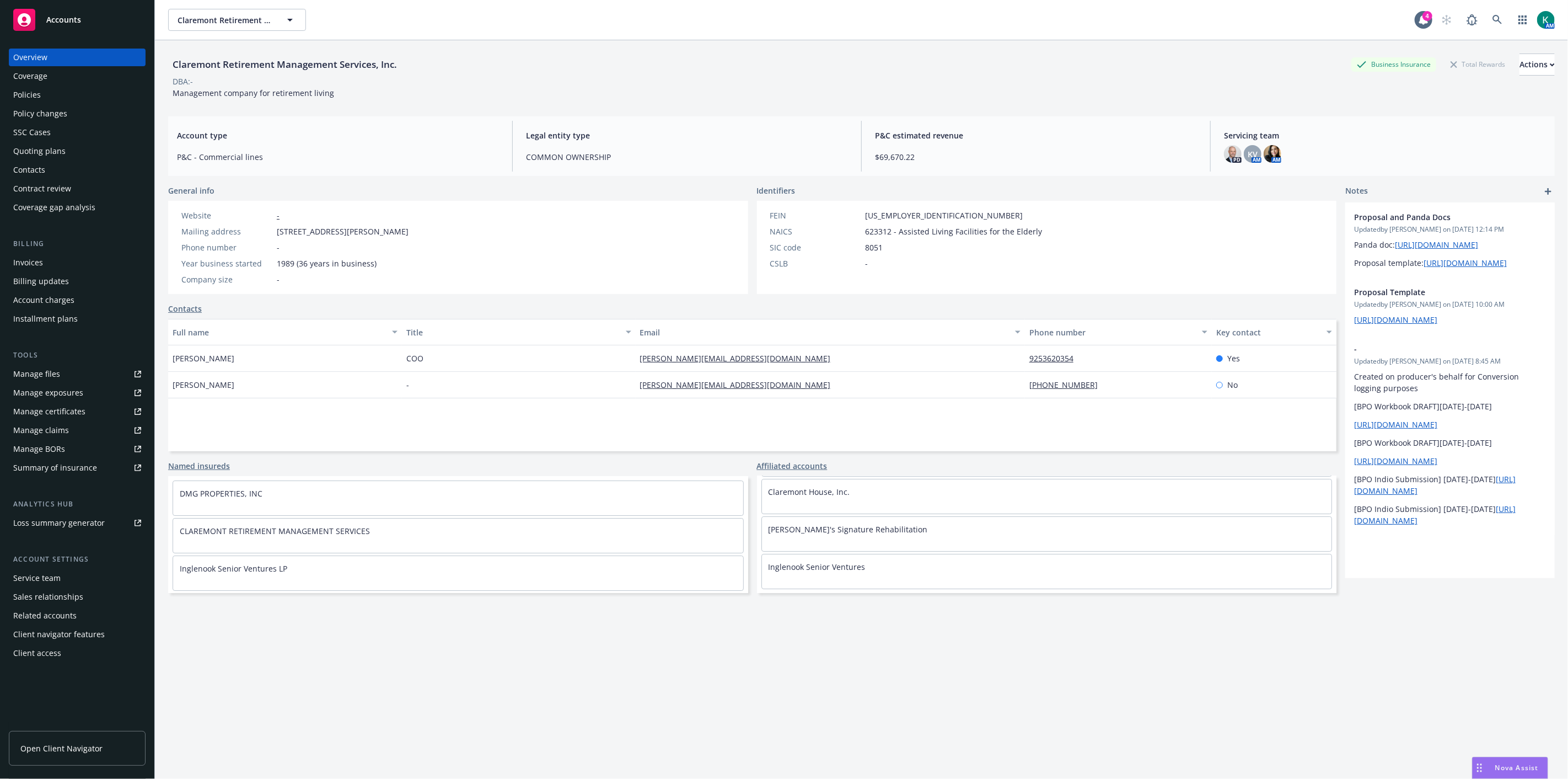
click at [47, 92] on div "Policies" at bounding box center [77, 95] width 128 height 18
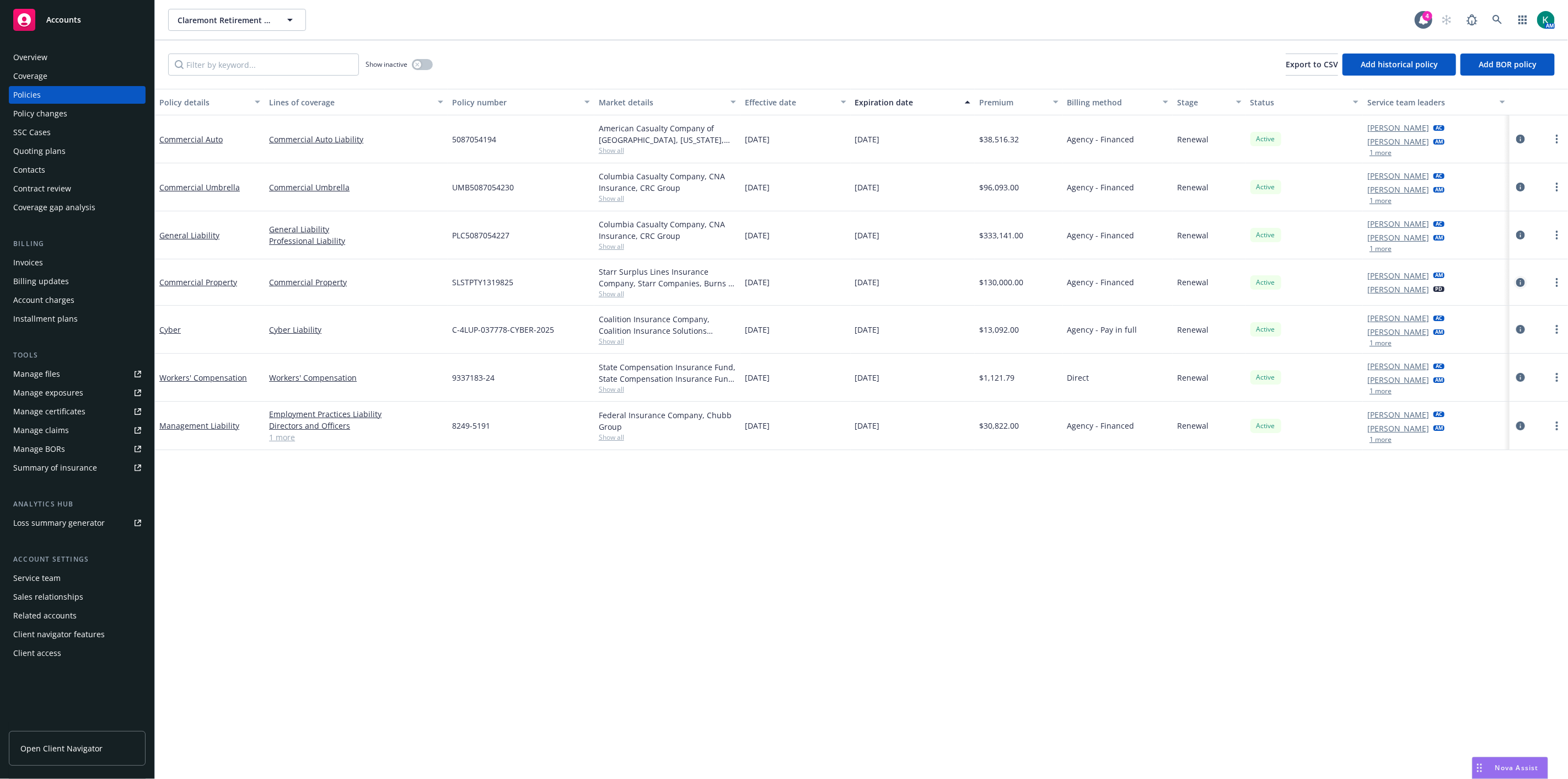
click at [786, 284] on icon "circleInformation" at bounding box center [1520, 282] width 9 height 9
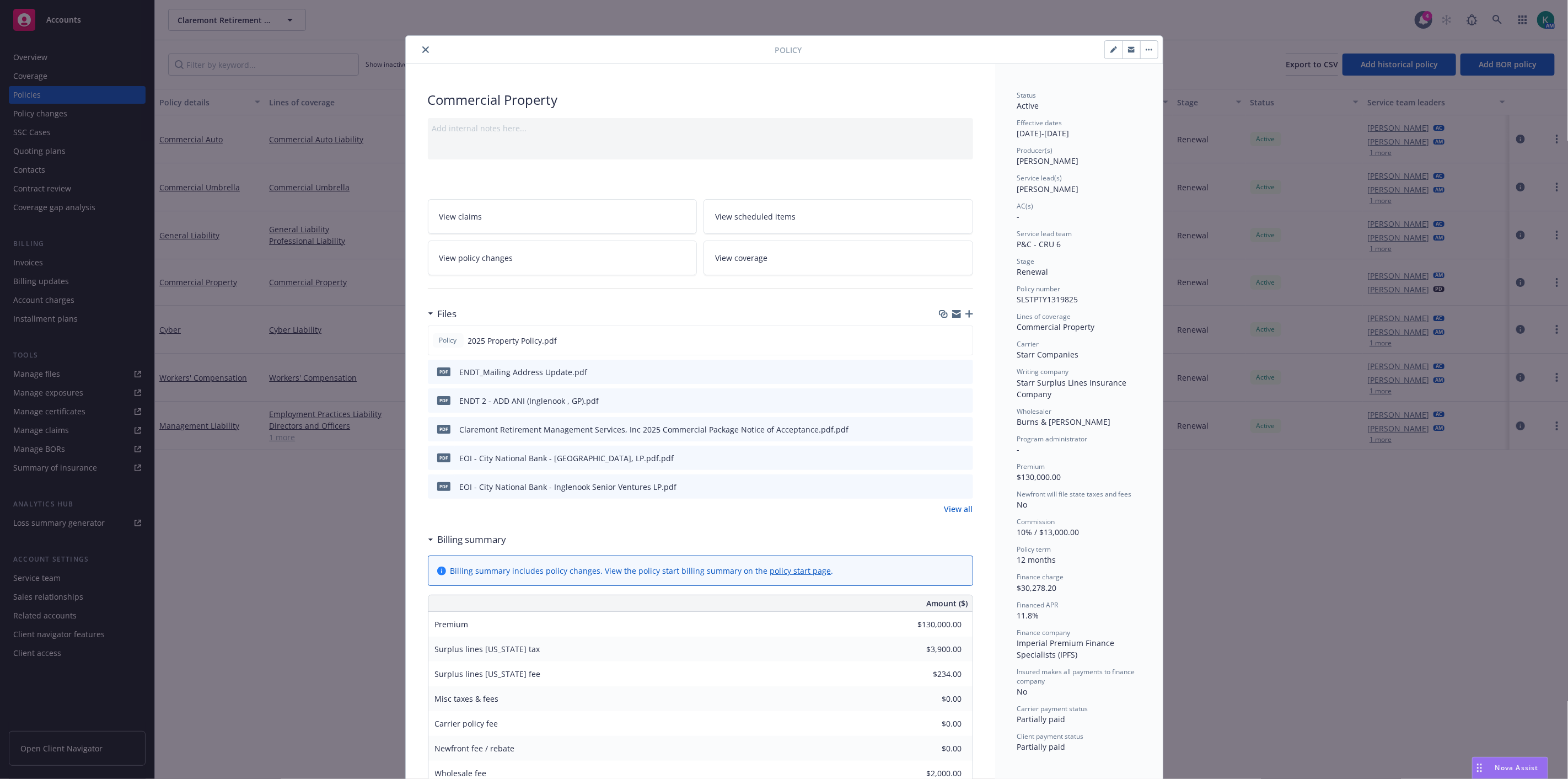
click at [786, 513] on link "View all" at bounding box center [958, 508] width 29 height 12
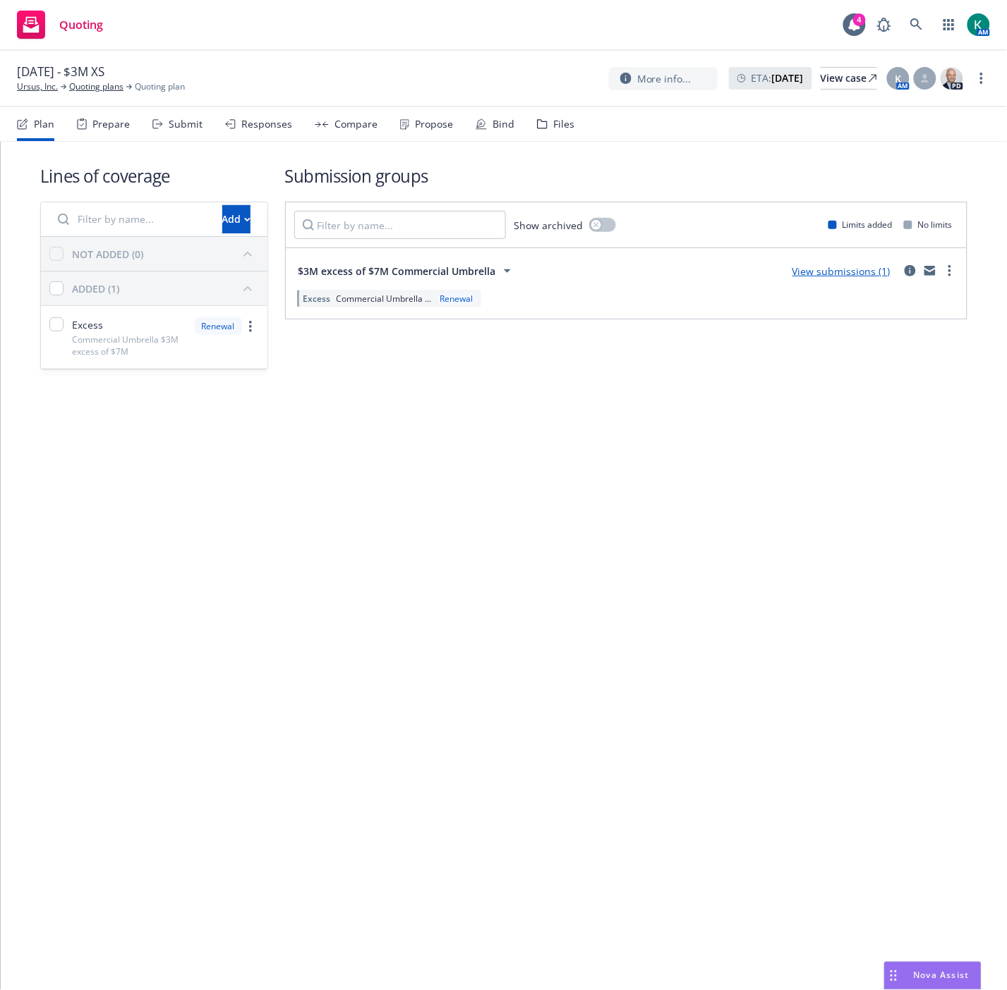
click at [494, 123] on div "Bind" at bounding box center [503, 124] width 22 height 11
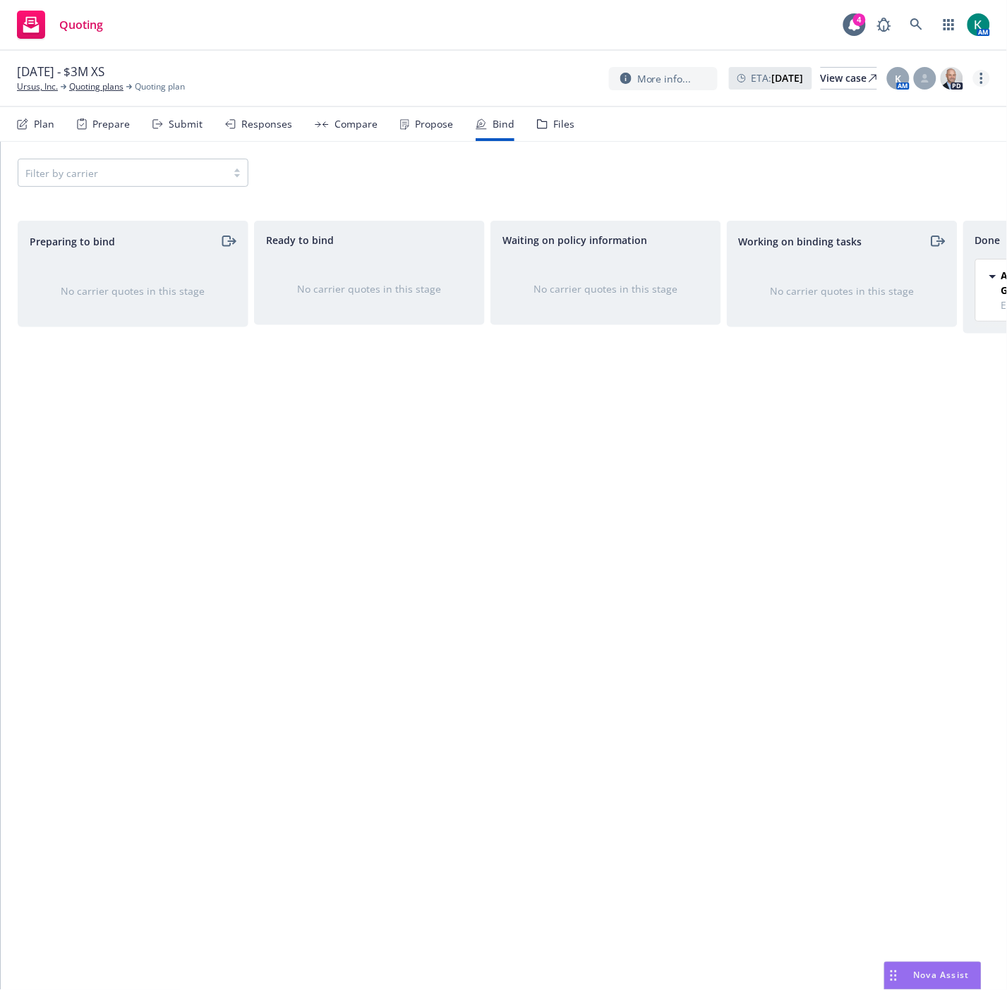
click at [989, 78] on link "more" at bounding box center [981, 78] width 17 height 17
click at [904, 210] on link "Archive quoting plan" at bounding box center [910, 220] width 157 height 28
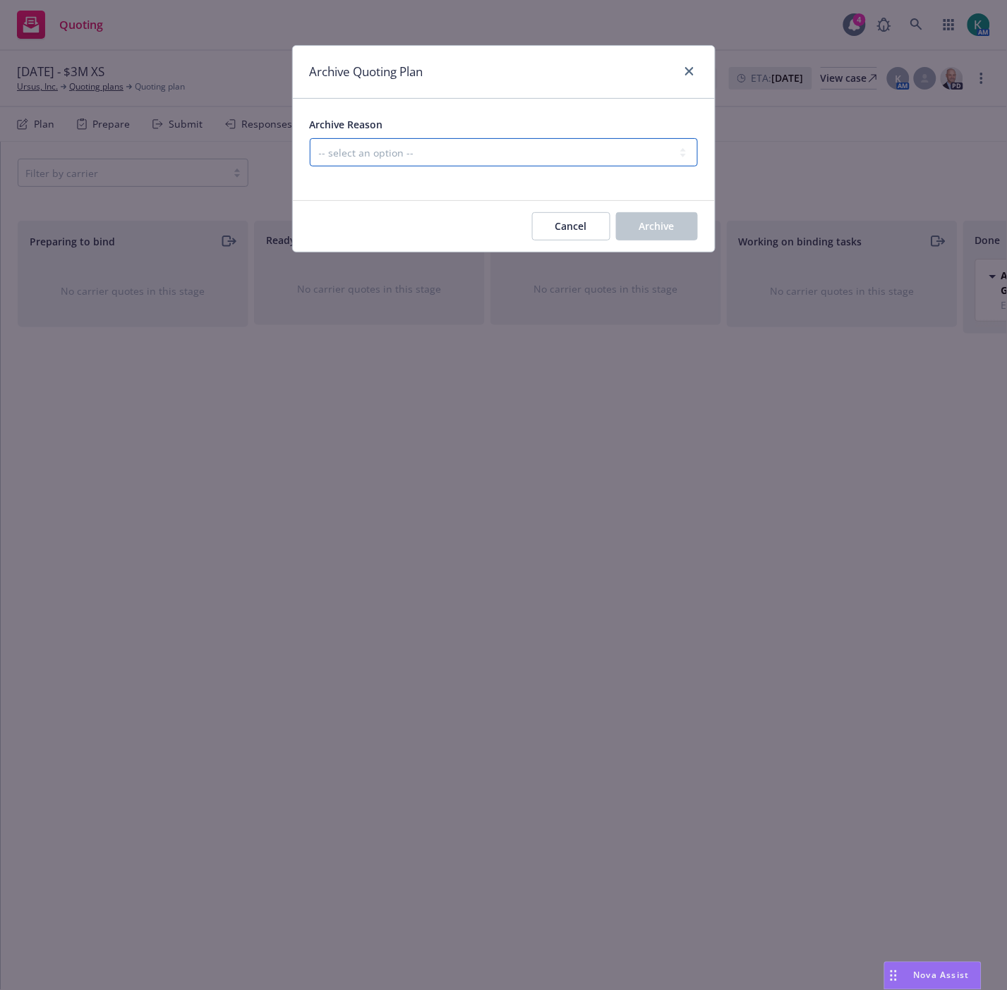
click at [402, 158] on select "-- select an option -- Created by error Duplicate New business opportunity lost…" at bounding box center [504, 152] width 388 height 28
select select "ARCHIVED_NEW_BUSINESS_COMPLETED"
click at [310, 138] on select "-- select an option -- Created by error Duplicate New business opportunity lost…" at bounding box center [504, 152] width 388 height 28
click at [656, 219] on span "Archive" at bounding box center [656, 225] width 35 height 13
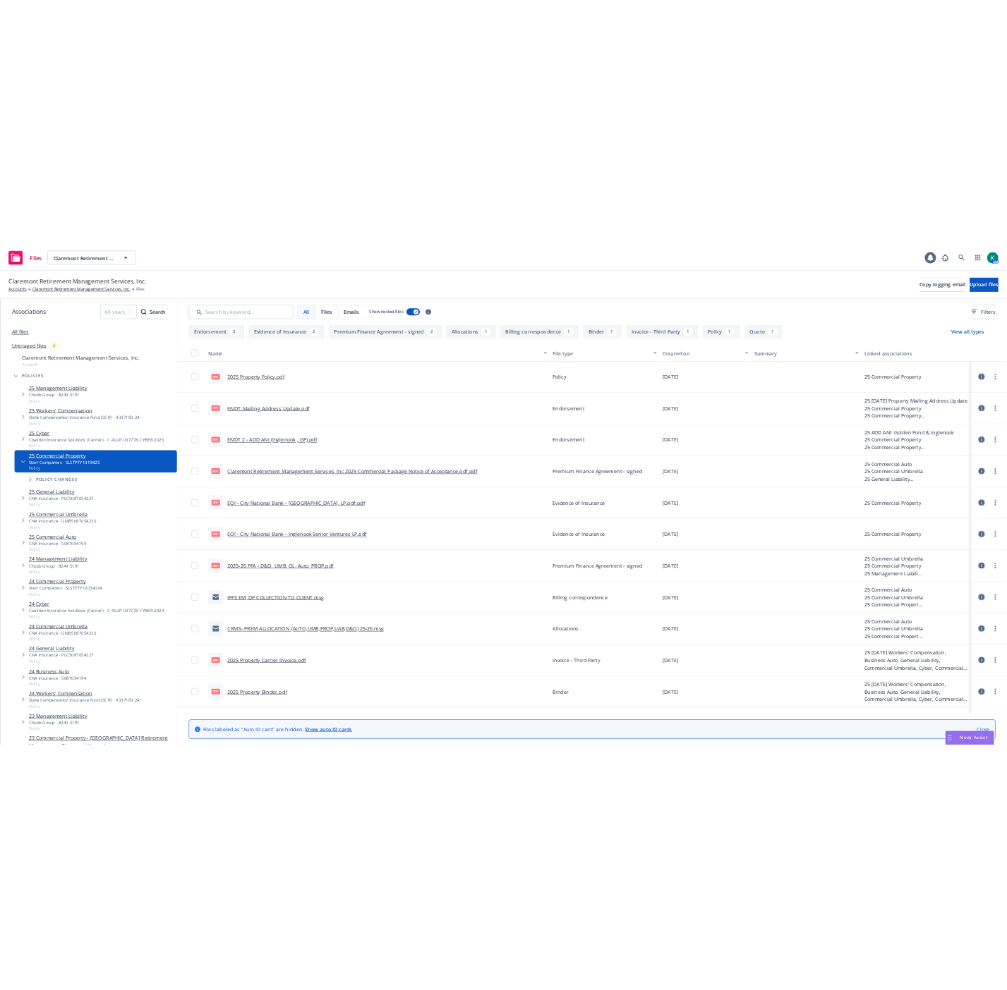
scroll to position [51, 0]
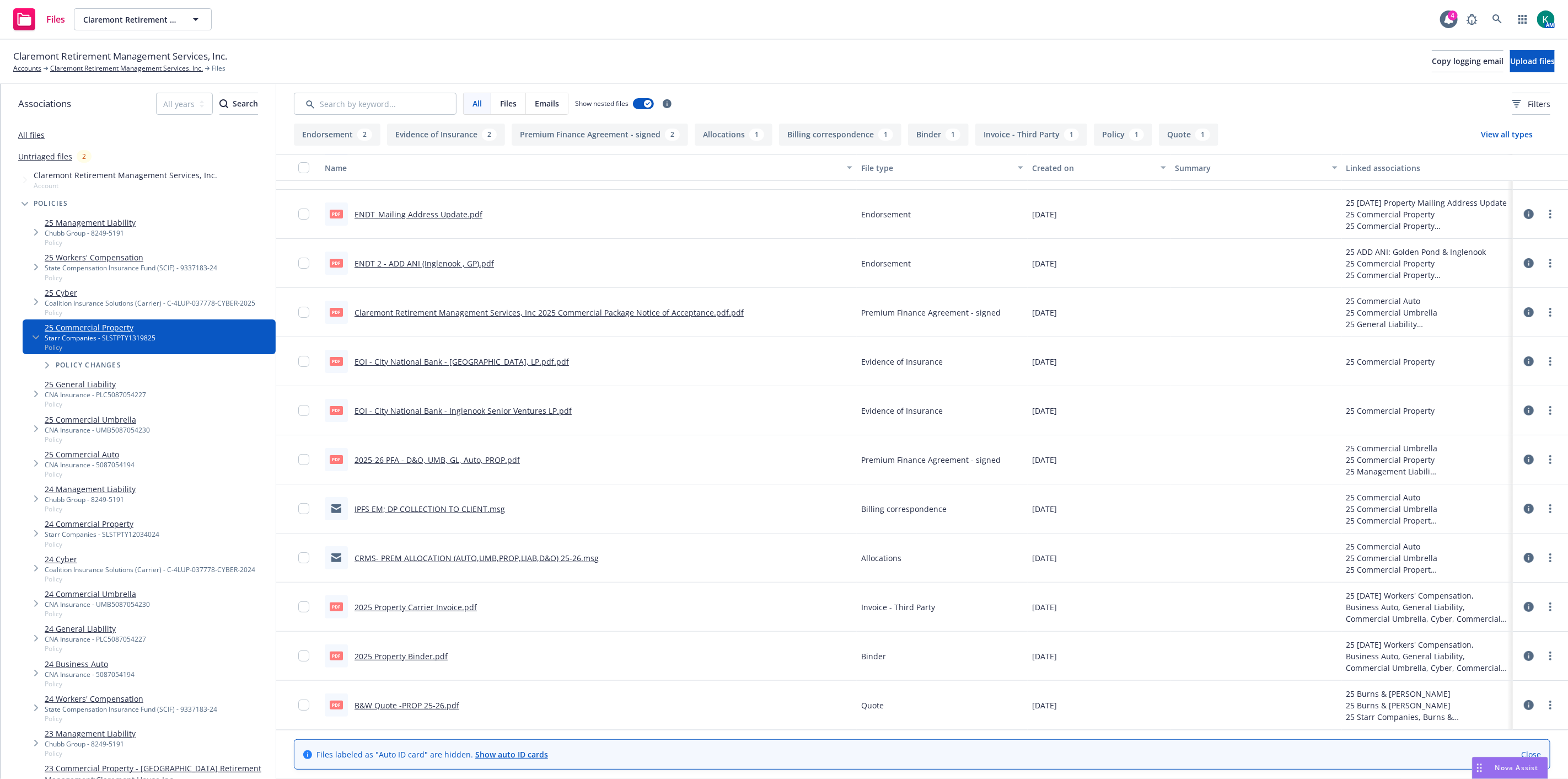
click at [398, 703] on link "B&W Quote -PROP 25-26.pdf" at bounding box center [407, 705] width 105 height 10
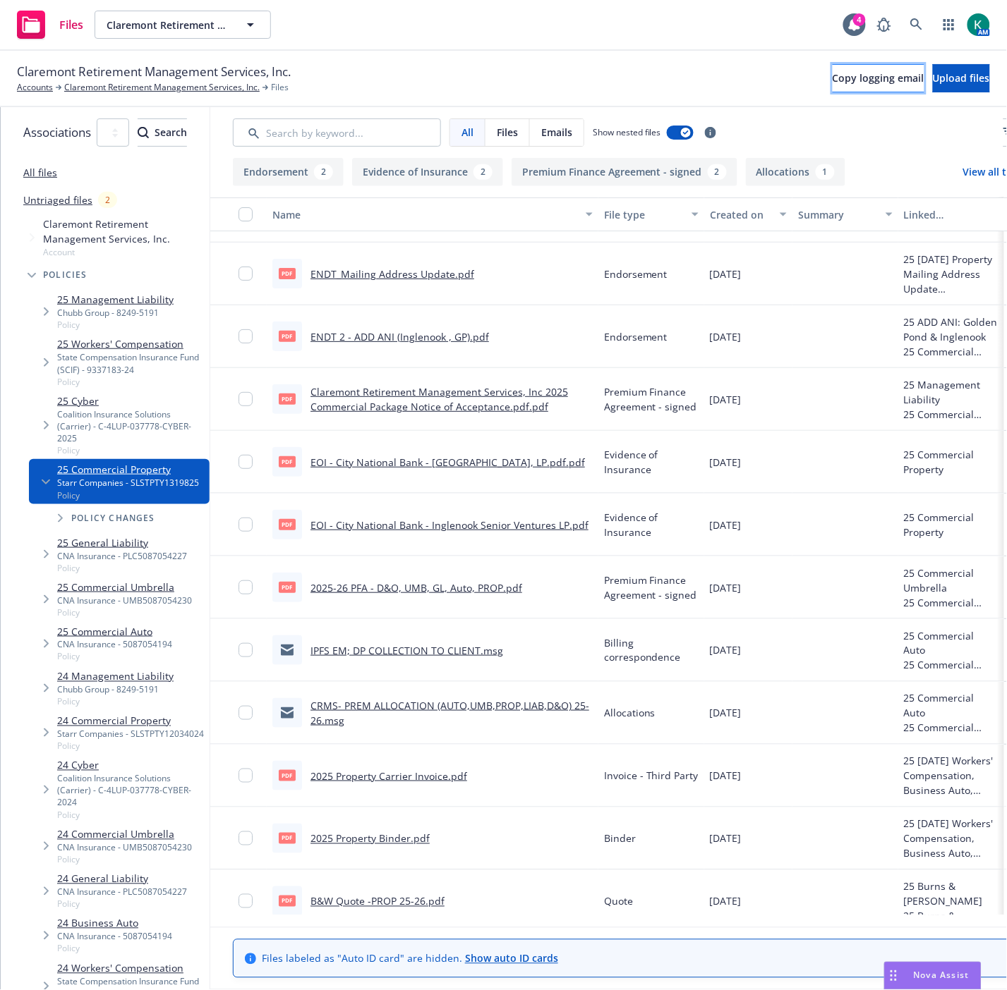
click at [837, 85] on span "Copy logging email" at bounding box center [878, 77] width 92 height 13
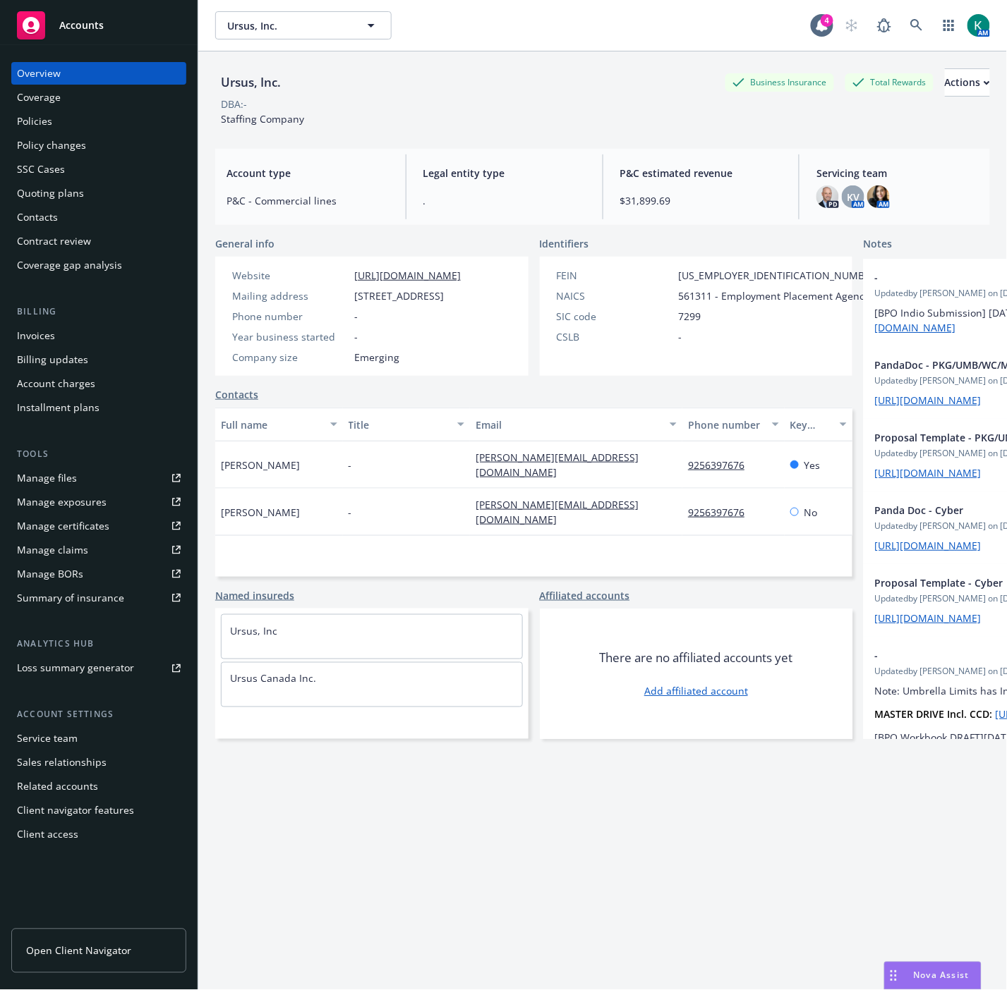
click at [69, 123] on div "Policies" at bounding box center [99, 121] width 164 height 23
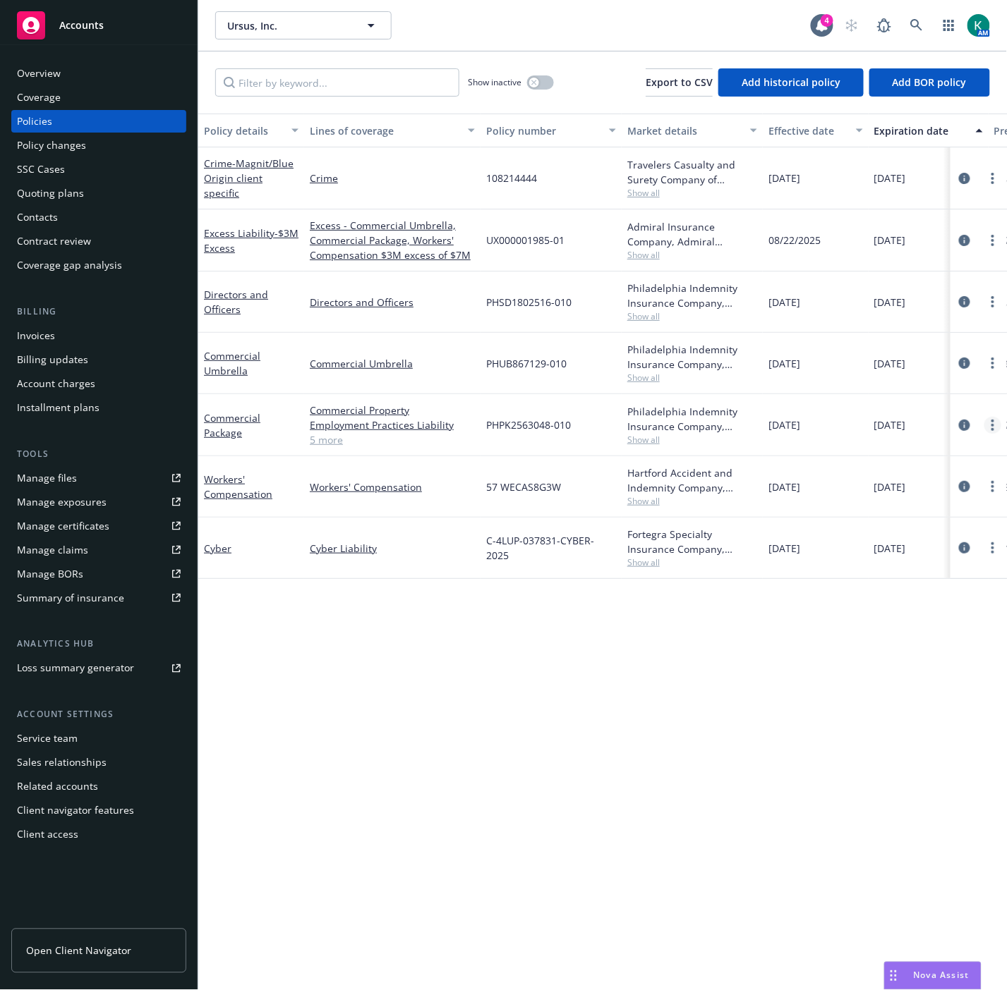
click at [993, 423] on icon "more" at bounding box center [992, 425] width 3 height 11
drag, startPoint x: 891, startPoint y: 621, endPoint x: 753, endPoint y: 576, distance: 144.8
click at [891, 621] on link "Copy logging email" at bounding box center [918, 623] width 166 height 28
drag, startPoint x: 51, startPoint y: 80, endPoint x: 265, endPoint y: 59, distance: 214.7
click at [51, 80] on div "Overview" at bounding box center [39, 73] width 44 height 23
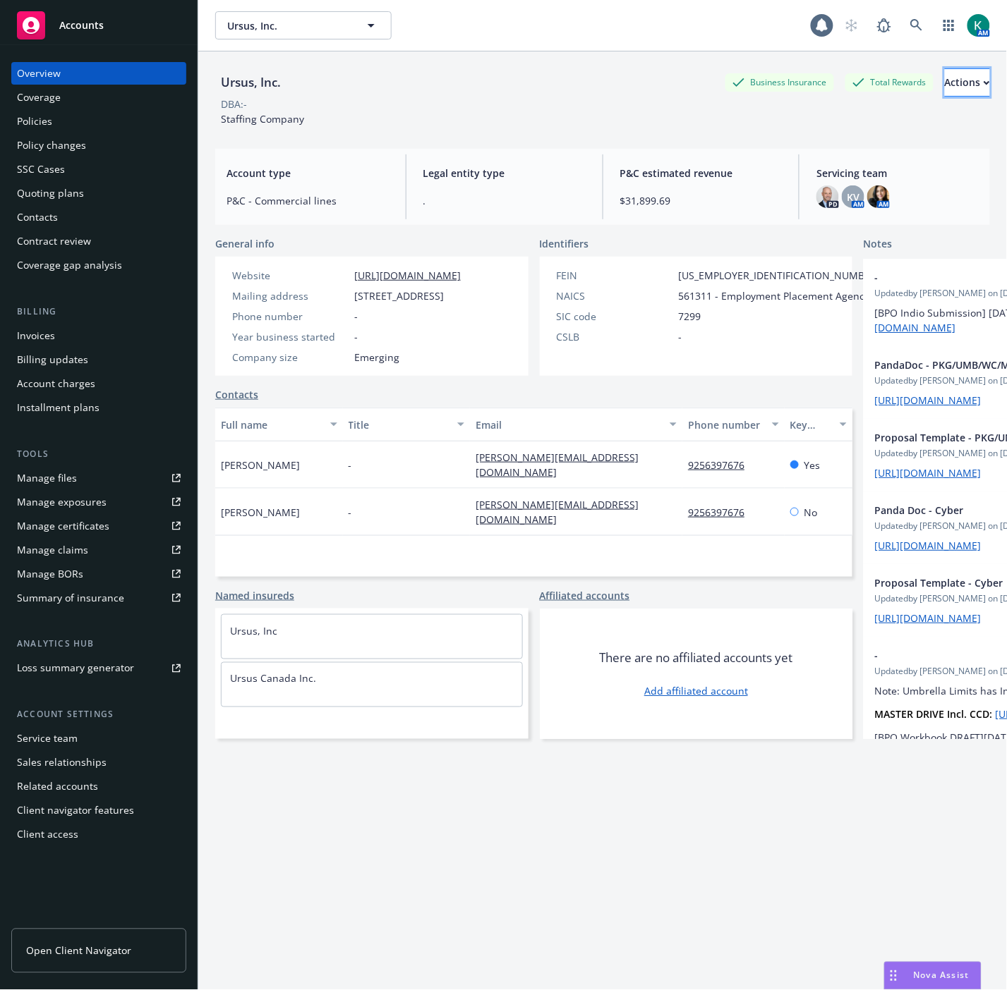
click at [945, 83] on button "Actions" at bounding box center [967, 82] width 45 height 28
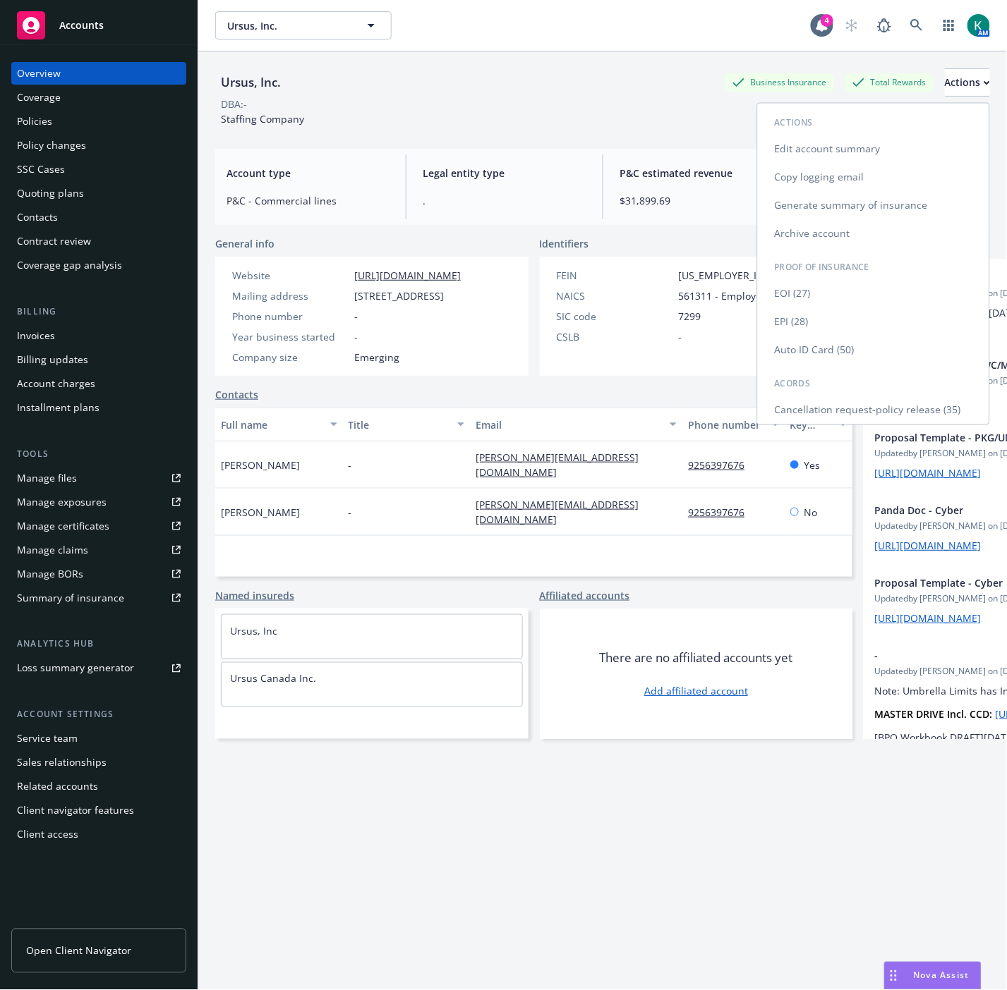
click at [898, 180] on link "Copy logging email" at bounding box center [873, 178] width 231 height 28
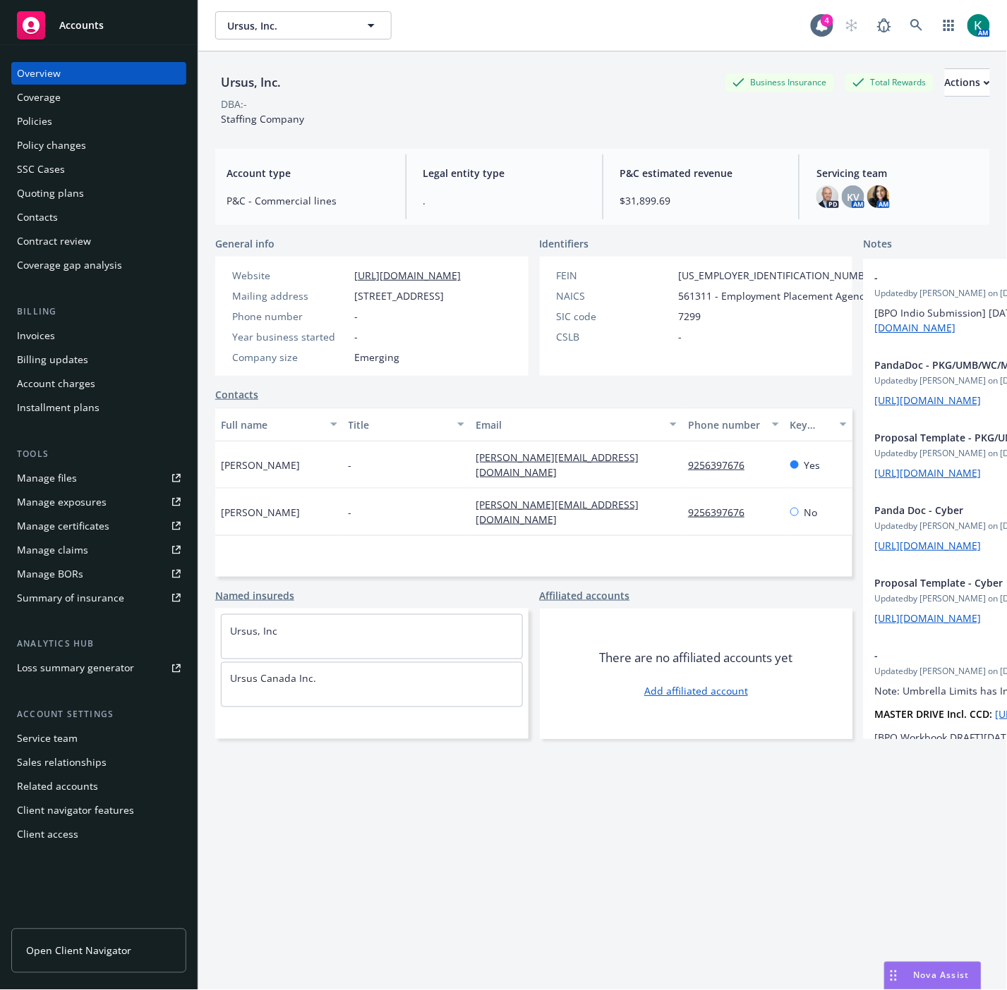
click at [460, 104] on div "DBA: -" at bounding box center [602, 104] width 775 height 15
